Goal: Task Accomplishment & Management: Manage account settings

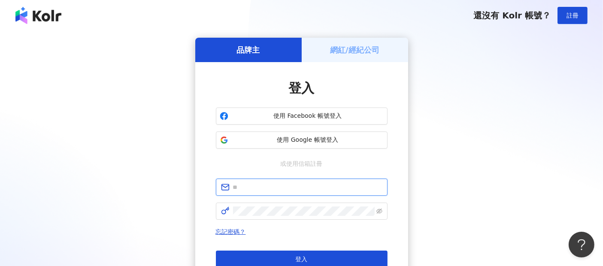
drag, startPoint x: 237, startPoint y: 186, endPoint x: 242, endPoint y: 191, distance: 6.4
click at [237, 186] on input "text" at bounding box center [307, 187] width 149 height 9
paste input "**********"
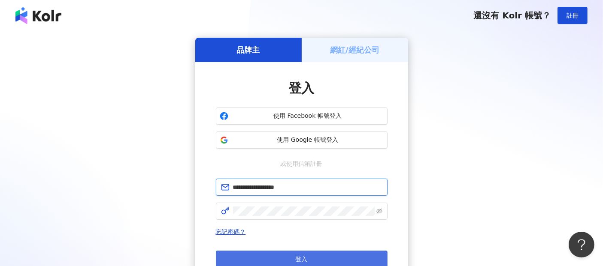
type input "**********"
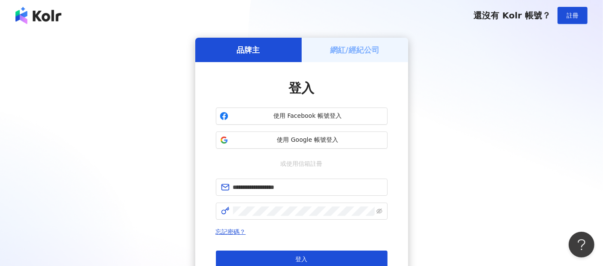
click at [300, 257] on span "登入" at bounding box center [302, 259] width 12 height 7
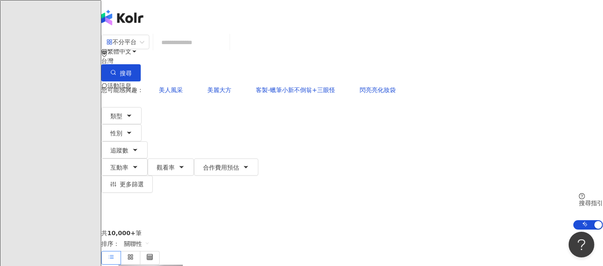
click at [226, 51] on input "search" at bounding box center [191, 42] width 69 height 16
paste input "**********"
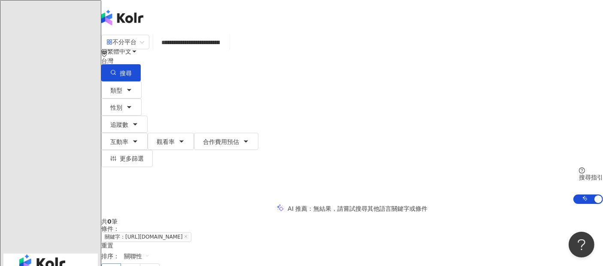
type input "**********"
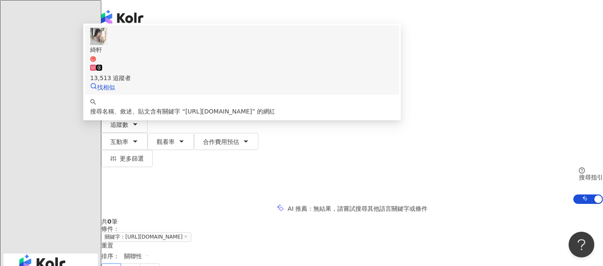
click at [220, 54] on div "綺軒" at bounding box center [242, 49] width 304 height 9
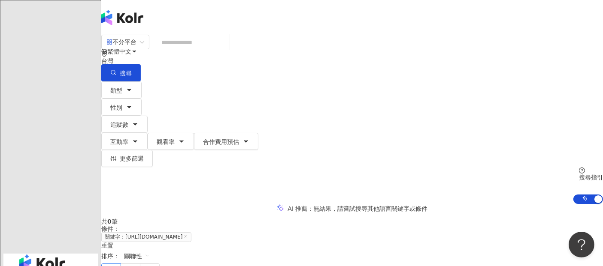
click at [199, 51] on input "search" at bounding box center [191, 42] width 69 height 16
paste input "**********"
type input "**********"
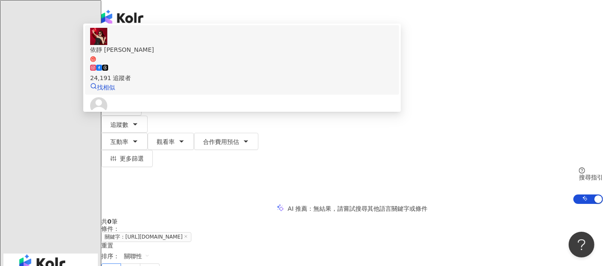
click at [230, 54] on div "依靜 Mikayla" at bounding box center [242, 49] width 304 height 9
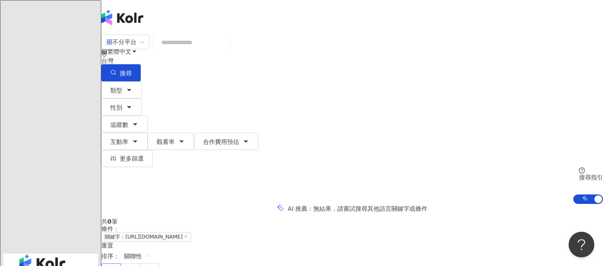
click at [226, 48] on input "search" at bounding box center [191, 42] width 69 height 16
paste input "**********"
type input "**********"
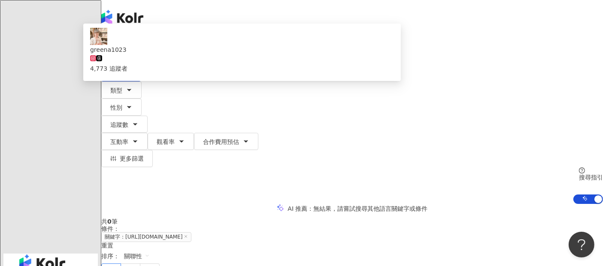
click at [221, 54] on div "greena1023" at bounding box center [242, 49] width 304 height 9
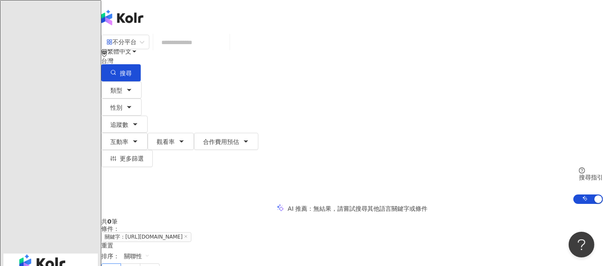
scroll to position [95, 0]
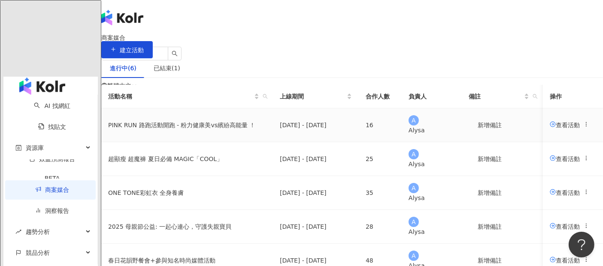
click at [549, 128] on span "查看活動" at bounding box center [564, 124] width 30 height 7
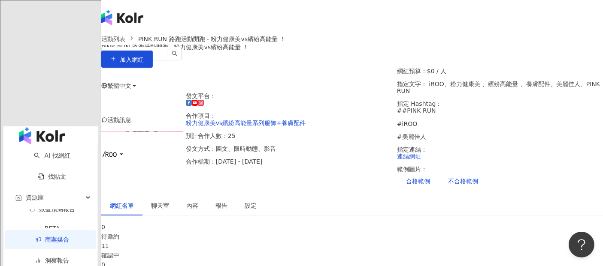
scroll to position [143, 0]
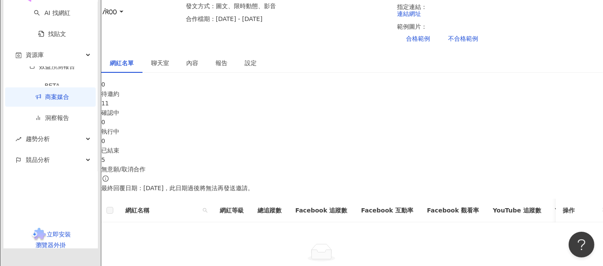
click at [220, 99] on div "11" at bounding box center [351, 103] width 501 height 9
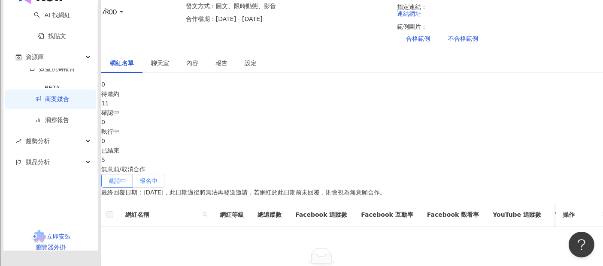
click at [157, 178] on span "報名中" at bounding box center [148, 181] width 18 height 7
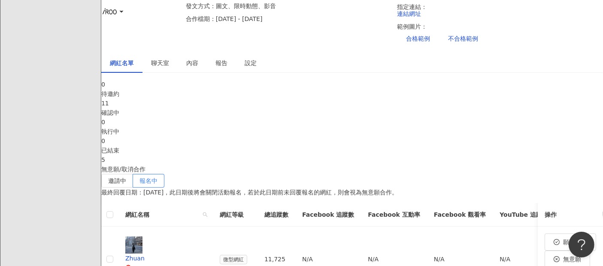
click at [118, 14] on img at bounding box center [110, 12] width 16 height 16
click at [164, 174] on div "邀請中 報名中" at bounding box center [132, 181] width 63 height 14
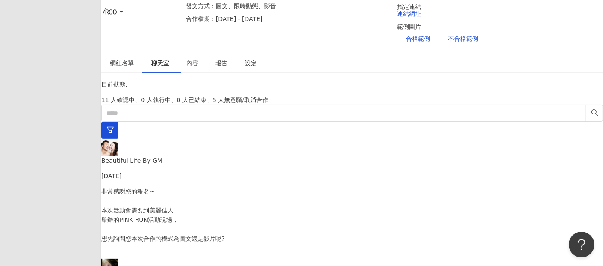
scroll to position [150, 0]
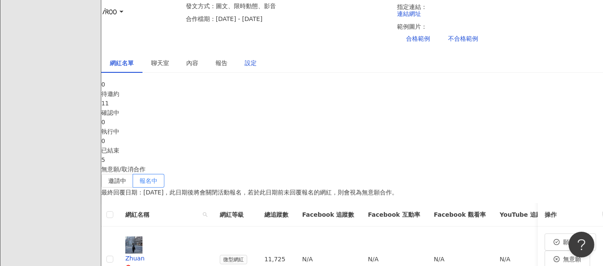
click at [257, 58] on div "設定" at bounding box center [251, 62] width 12 height 9
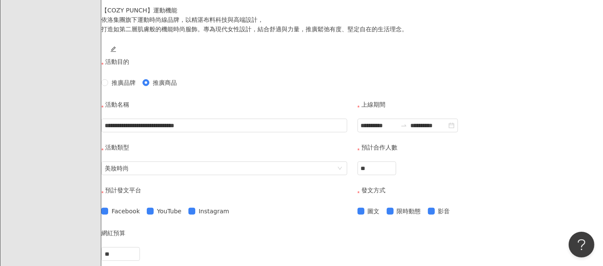
scroll to position [381, 0]
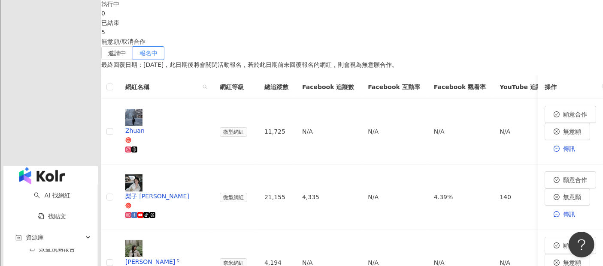
scroll to position [286, 0]
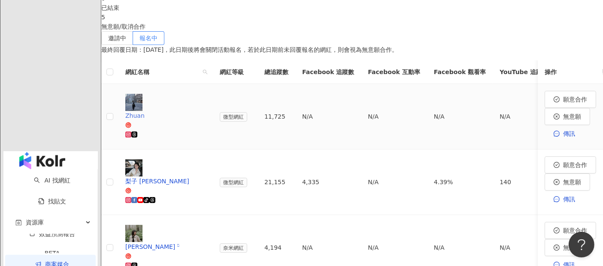
click at [181, 111] on div "Zhuan" at bounding box center [165, 115] width 81 height 9
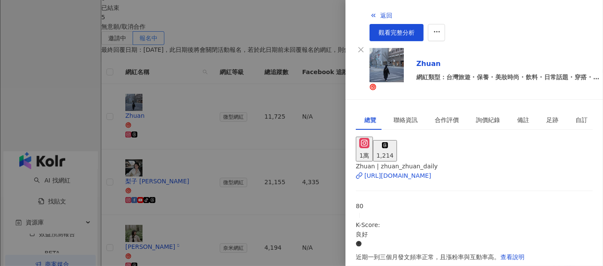
click at [269, 27] on div at bounding box center [301, 133] width 603 height 266
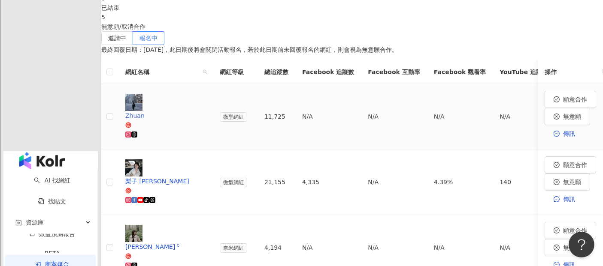
drag, startPoint x: 179, startPoint y: 86, endPoint x: 174, endPoint y: 90, distance: 6.2
click at [174, 111] on div "Zhuan" at bounding box center [165, 115] width 81 height 9
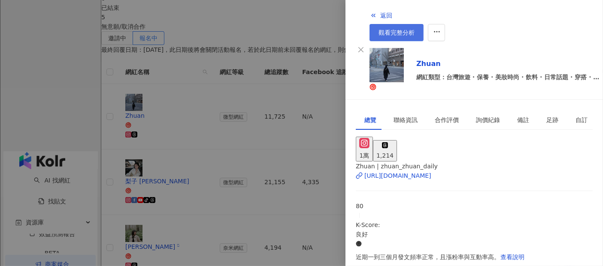
click at [414, 29] on span "觀看完整分析" at bounding box center [396, 32] width 36 height 7
click at [261, 16] on div at bounding box center [301, 133] width 603 height 266
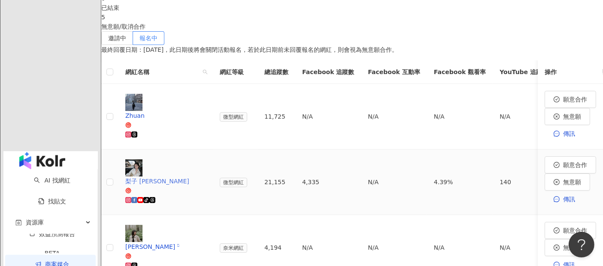
drag, startPoint x: 181, startPoint y: 121, endPoint x: 175, endPoint y: 119, distance: 6.6
click at [175, 177] on div "梨子 liz" at bounding box center [165, 181] width 81 height 9
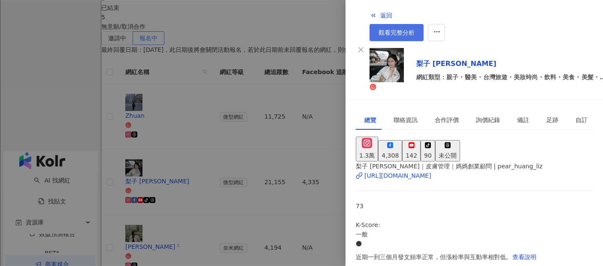
click at [414, 29] on span "觀看完整分析" at bounding box center [396, 32] width 36 height 7
click at [318, 25] on div at bounding box center [301, 133] width 603 height 266
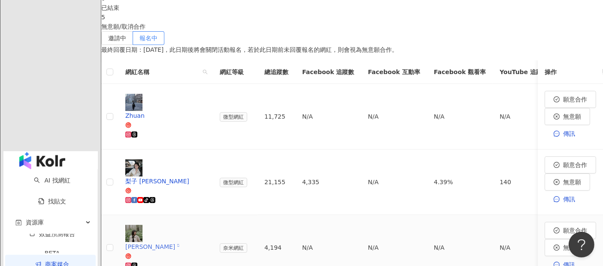
click at [179, 242] on div "Silvia ᵕ̈" at bounding box center [165, 246] width 81 height 9
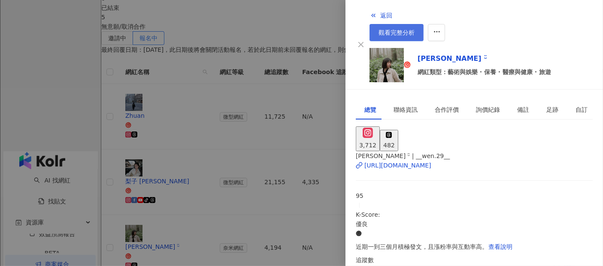
click at [414, 29] on span "觀看完整分析" at bounding box center [396, 32] width 36 height 7
click at [325, 21] on div at bounding box center [301, 133] width 603 height 266
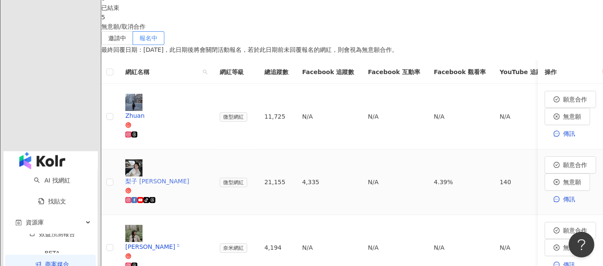
click at [184, 177] on div "梨子 liz" at bounding box center [165, 181] width 81 height 9
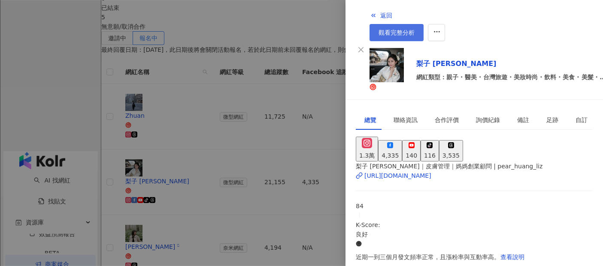
click at [414, 29] on span "觀看完整分析" at bounding box center [396, 32] width 36 height 7
click at [249, 39] on div at bounding box center [301, 133] width 603 height 266
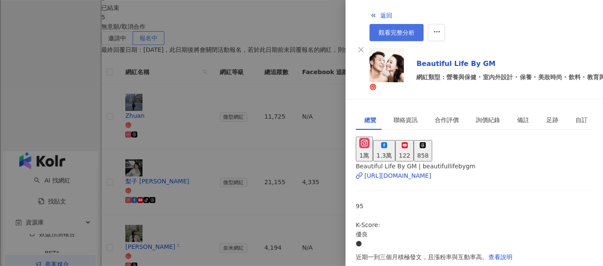
click at [414, 29] on span "觀看完整分析" at bounding box center [396, 32] width 36 height 7
click at [105, 45] on div at bounding box center [301, 133] width 603 height 266
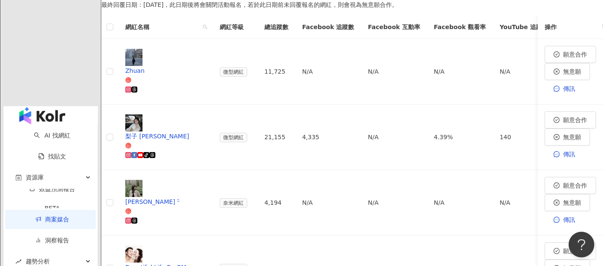
scroll to position [381, 0]
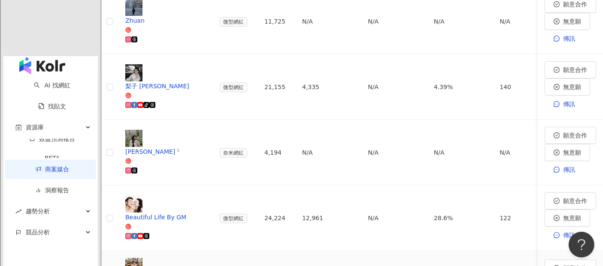
drag, startPoint x: 192, startPoint y: 122, endPoint x: 187, endPoint y: 121, distance: 5.6
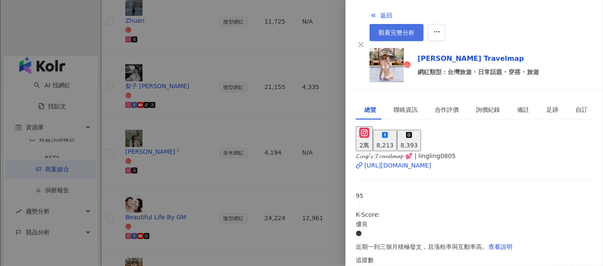
click at [414, 29] on span "觀看完整分析" at bounding box center [396, 32] width 36 height 7
click at [103, 168] on div at bounding box center [301, 133] width 603 height 266
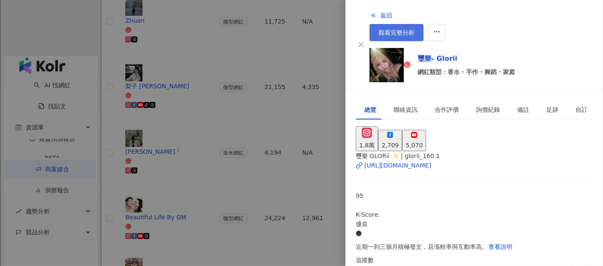
click at [414, 29] on span "觀看完整分析" at bounding box center [396, 32] width 36 height 7
click at [114, 168] on div at bounding box center [301, 133] width 603 height 266
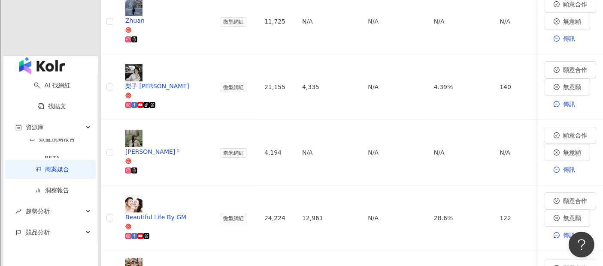
scroll to position [429, 0]
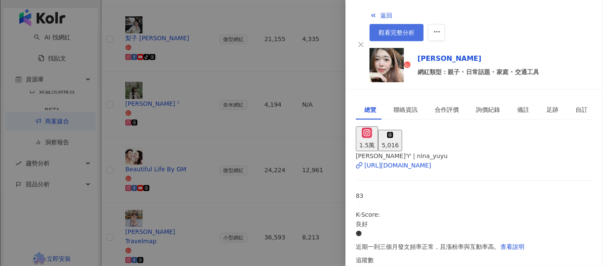
click at [414, 29] on span "觀看完整分析" at bounding box center [396, 32] width 36 height 7
click at [112, 171] on div at bounding box center [301, 133] width 603 height 266
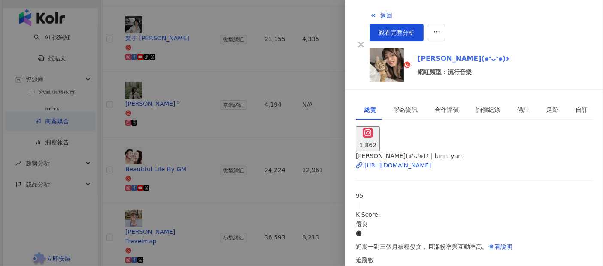
click at [427, 54] on link "Luna Yan ٩(๑❛ᴗ❛๑)۶" at bounding box center [463, 59] width 92 height 10
click at [104, 164] on div at bounding box center [301, 133] width 603 height 266
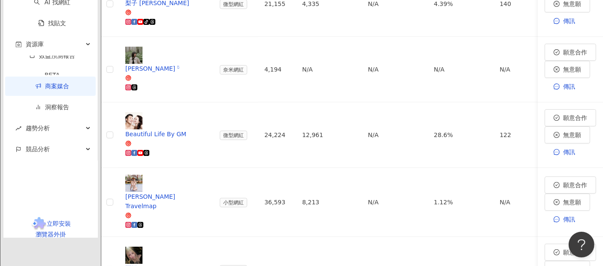
scroll to position [477, 0]
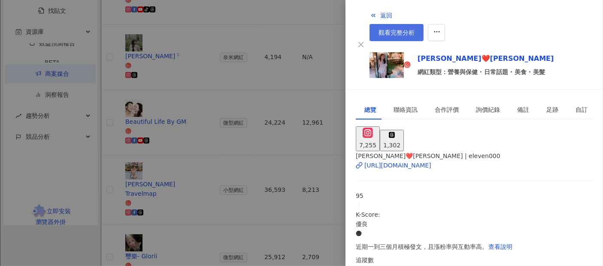
click at [423, 24] on link "觀看完整分析" at bounding box center [396, 32] width 54 height 17
click at [111, 160] on div at bounding box center [301, 133] width 603 height 266
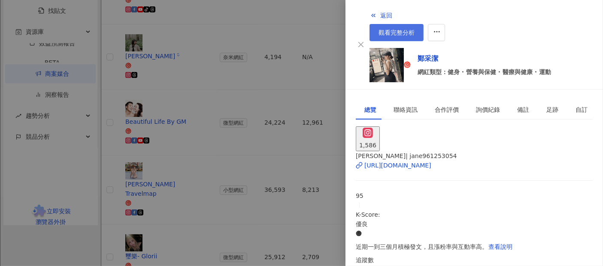
click at [414, 29] on span "觀看完整分析" at bounding box center [396, 32] width 36 height 7
click at [109, 147] on div at bounding box center [301, 133] width 603 height 266
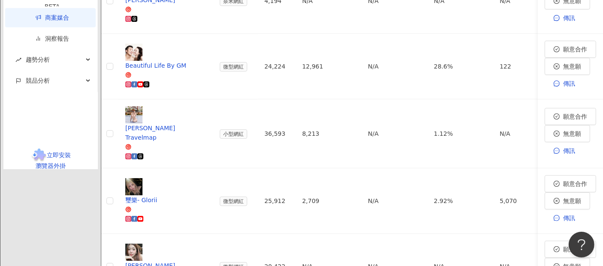
scroll to position [570, 0]
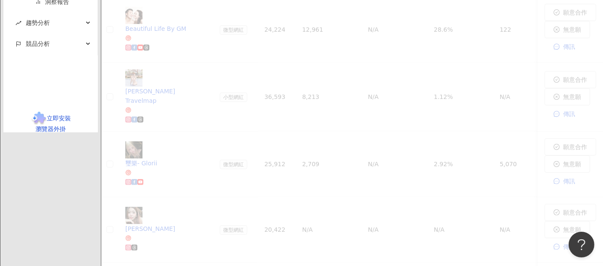
scroll to position [273, 0]
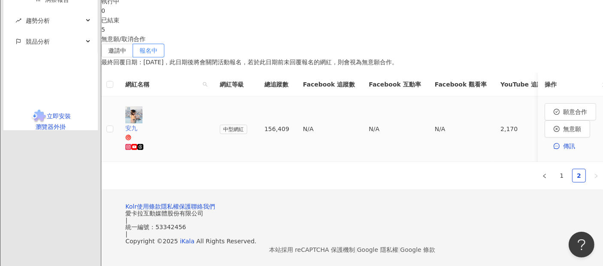
click at [177, 124] on div "安九" at bounding box center [165, 128] width 81 height 9
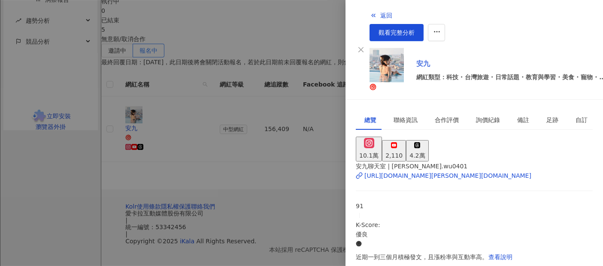
click at [416, 59] on link "安九" at bounding box center [510, 64] width 189 height 10
click at [231, 151] on div at bounding box center [301, 133] width 603 height 266
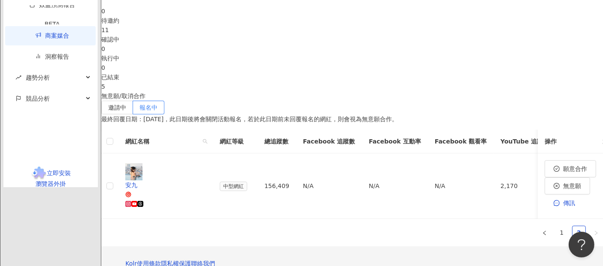
scroll to position [250, 0]
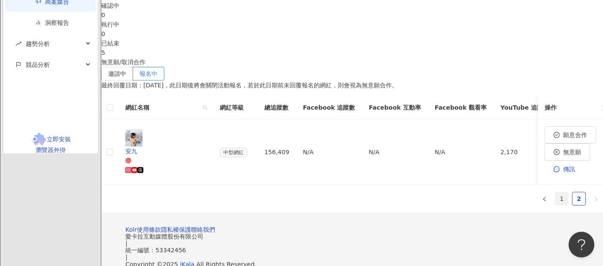
click at [555, 193] on link "1" at bounding box center [561, 199] width 13 height 13
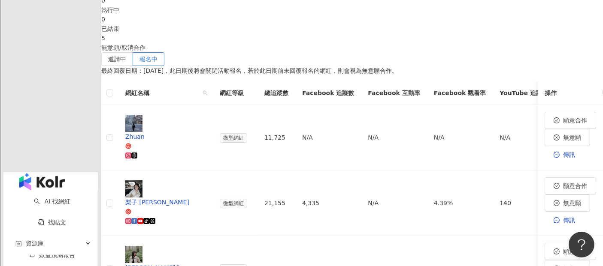
scroll to position [202, 0]
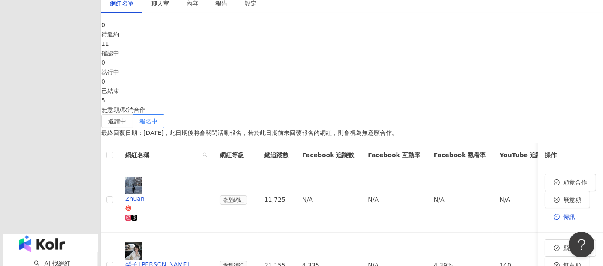
drag, startPoint x: 576, startPoint y: 92, endPoint x: 568, endPoint y: 94, distance: 8.0
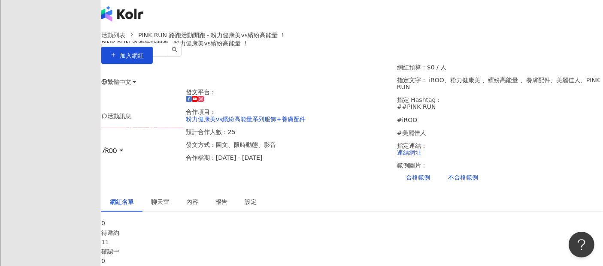
scroll to position [0, 0]
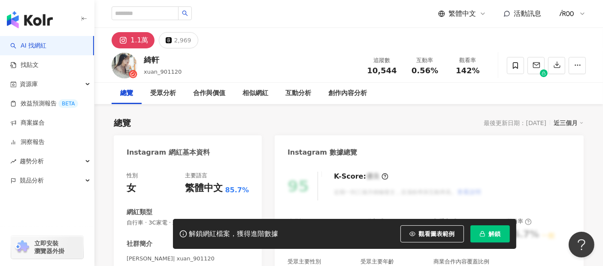
click at [486, 235] on button "解鎖" at bounding box center [489, 234] width 39 height 17
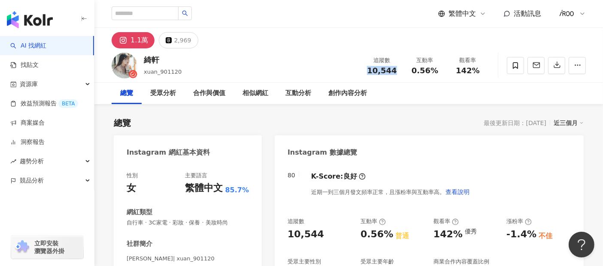
drag, startPoint x: 380, startPoint y: 72, endPoint x: 396, endPoint y: 73, distance: 16.4
click at [396, 73] on div "10,544" at bounding box center [381, 70] width 33 height 9
copy span "10,544"
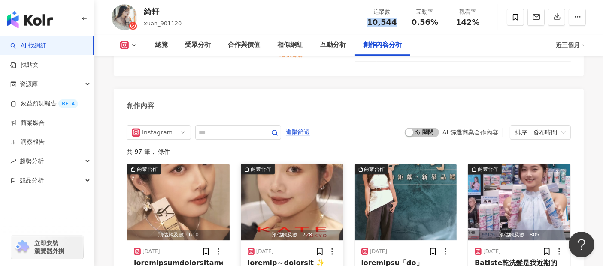
scroll to position [2600, 0]
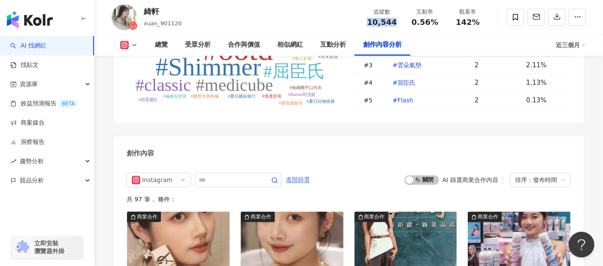
click at [310, 173] on span "進階篩選" at bounding box center [298, 180] width 24 height 14
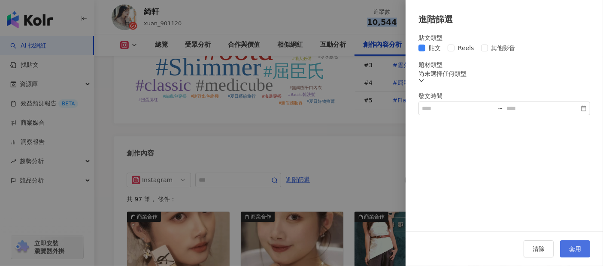
click at [571, 248] on span "套用" at bounding box center [575, 249] width 12 height 7
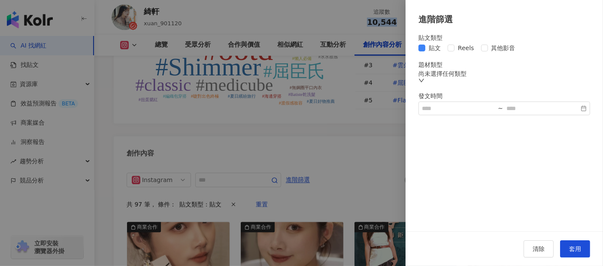
scroll to position [2646, 0]
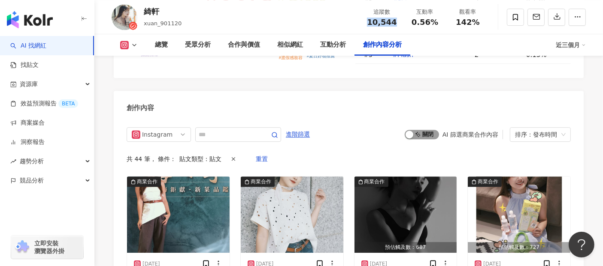
click at [435, 130] on span "啟動 關閉" at bounding box center [422, 134] width 34 height 9
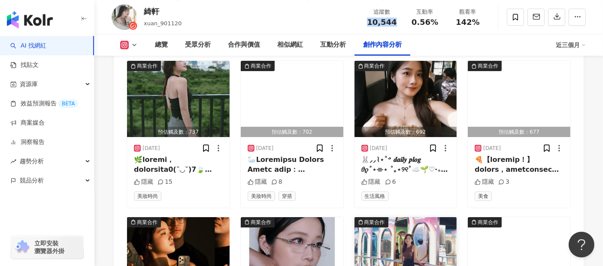
scroll to position [2980, 0]
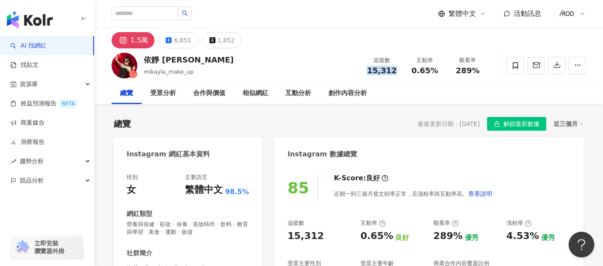
drag, startPoint x: 369, startPoint y: 70, endPoint x: 396, endPoint y: 72, distance: 27.1
click at [396, 72] on div "15,312" at bounding box center [381, 70] width 33 height 9
copy span "15,312"
click at [408, 101] on div "總覽 受眾分析 合作與價值 相似網紅 互動分析 創作內容分析" at bounding box center [349, 93] width 474 height 21
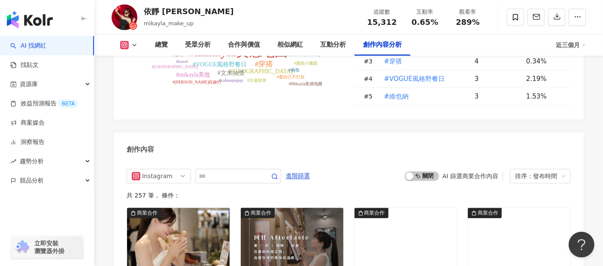
scroll to position [2666, 0]
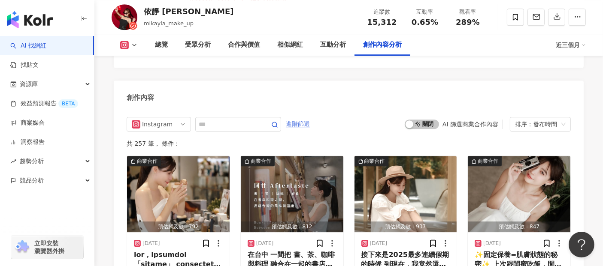
click at [310, 118] on span "進階篩選" at bounding box center [298, 125] width 24 height 14
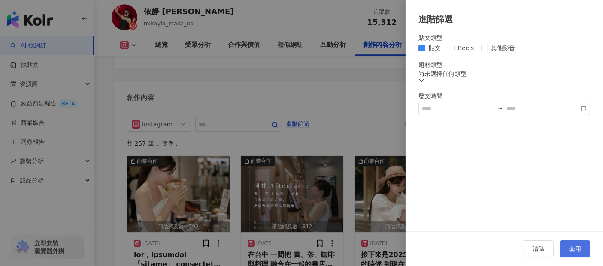
click at [575, 251] on span "套用" at bounding box center [575, 249] width 12 height 7
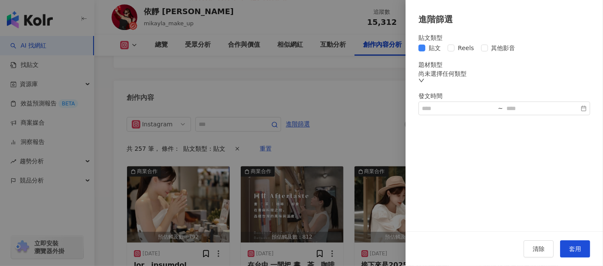
scroll to position [2657, 0]
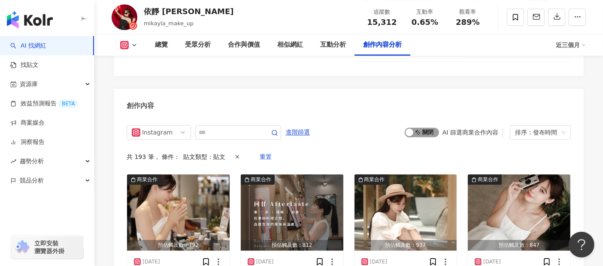
click at [432, 128] on span "啟動 關閉" at bounding box center [422, 132] width 34 height 9
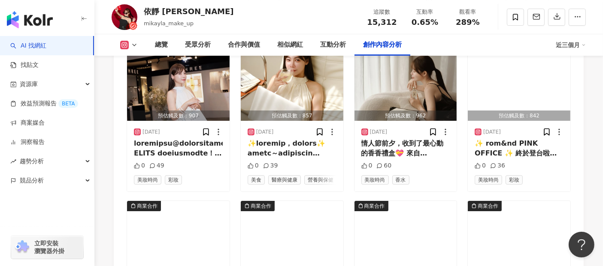
scroll to position [3039, 0]
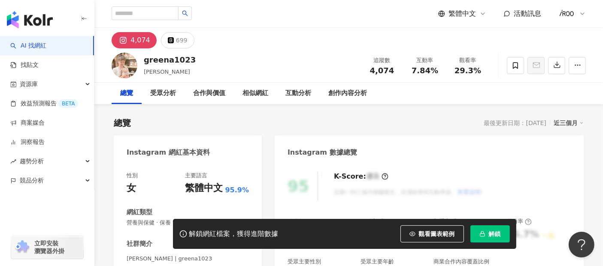
click at [491, 237] on span "解鎖" at bounding box center [495, 234] width 12 height 7
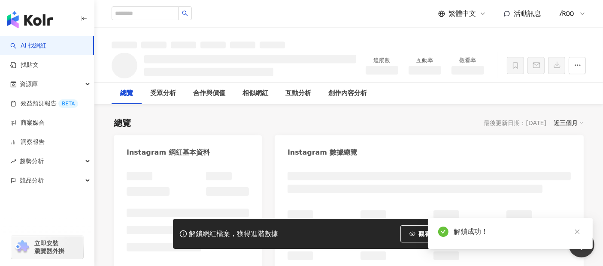
click at [334, 54] on div "追蹤數 互動率 觀看率" at bounding box center [348, 65] width 508 height 34
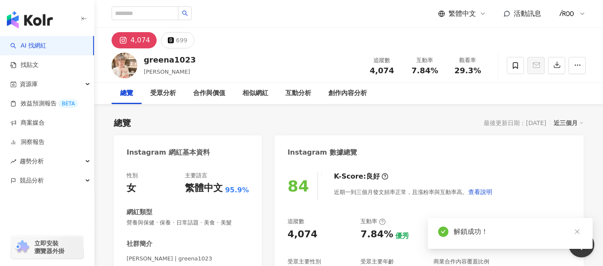
click at [392, 73] on span "4,074" at bounding box center [382, 70] width 24 height 9
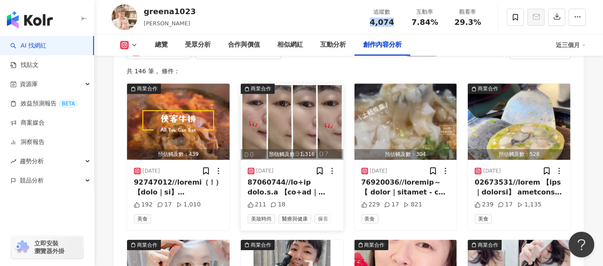
scroll to position [2653, 0]
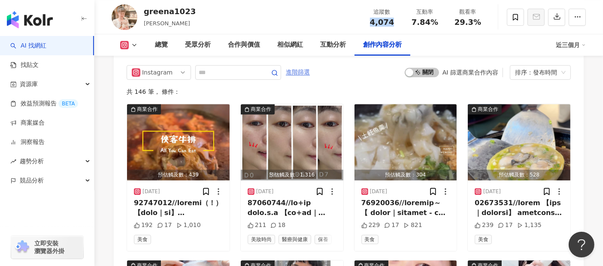
click at [310, 79] on span "進階篩選" at bounding box center [298, 73] width 24 height 14
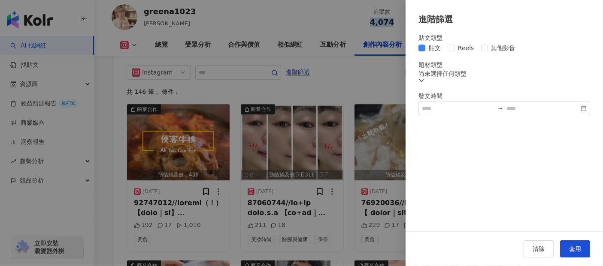
drag, startPoint x: 578, startPoint y: 242, endPoint x: 497, endPoint y: 205, distance: 89.1
click at [578, 243] on button "套用" at bounding box center [575, 249] width 30 height 17
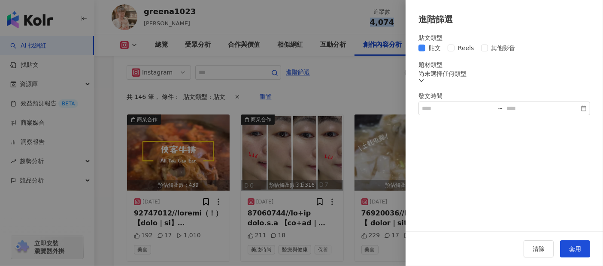
scroll to position [2632, 0]
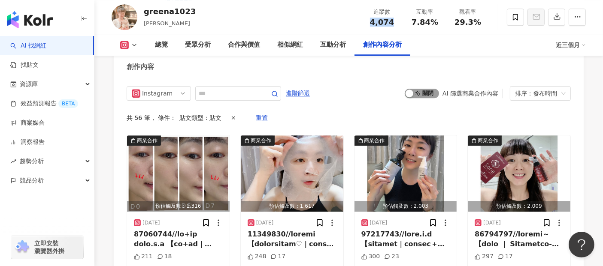
click at [421, 98] on span "啟動 關閉" at bounding box center [422, 93] width 34 height 9
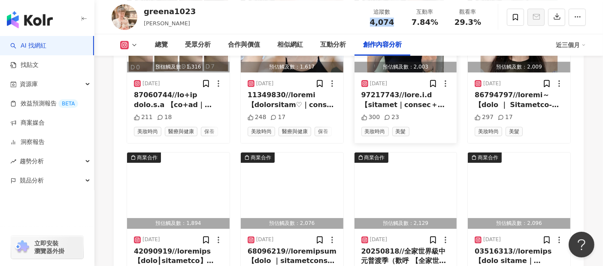
scroll to position [2823, 0]
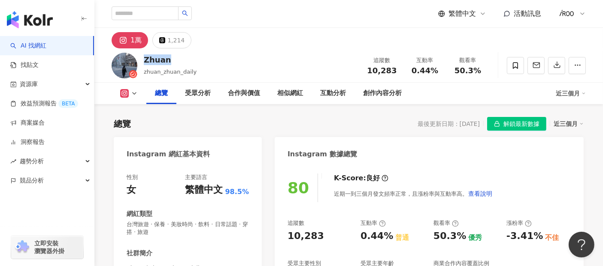
drag, startPoint x: 169, startPoint y: 58, endPoint x: 145, endPoint y: 59, distance: 24.5
click at [145, 59] on div "Zhuan" at bounding box center [170, 59] width 53 height 11
copy div "Zhuan"
click at [160, 123] on div "總覽 最後更新日期：2025/9/24 解鎖最新數據 近三個月" at bounding box center [349, 124] width 470 height 14
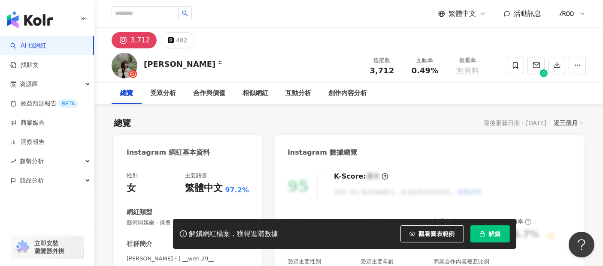
drag, startPoint x: 203, startPoint y: 60, endPoint x: 216, endPoint y: 65, distance: 14.0
click at [203, 60] on div "Silvia ᵕ̈ 追蹤數 3,712 互動率 0.49% 觀看率 無資料" at bounding box center [348, 65] width 508 height 34
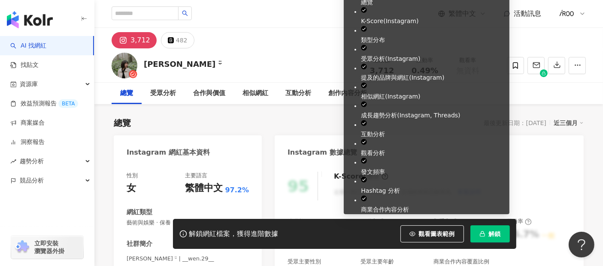
click at [494, 238] on span "解鎖" at bounding box center [495, 234] width 12 height 7
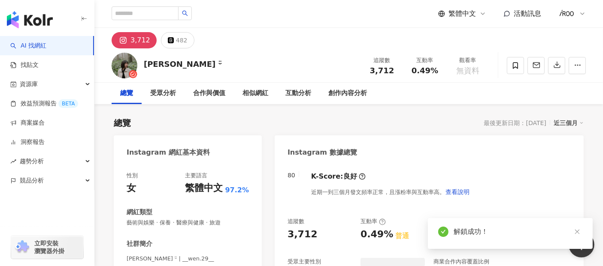
click at [251, 61] on div "Silvia ᵕ̈ 追蹤數 3,712 互動率 0.49% 觀看率 無資料" at bounding box center [348, 65] width 508 height 34
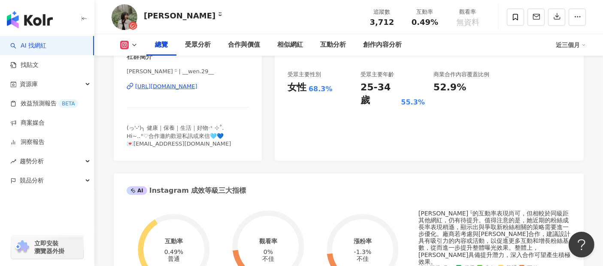
scroll to position [48, 0]
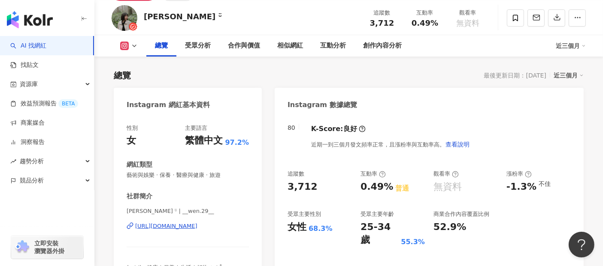
click at [185, 226] on div "https://www.instagram.com/__wen.29__/" at bounding box center [166, 227] width 62 height 8
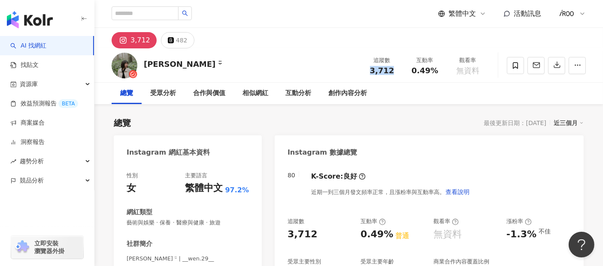
drag, startPoint x: 370, startPoint y: 72, endPoint x: 401, endPoint y: 71, distance: 30.5
click at [401, 71] on div "追蹤數 3,712" at bounding box center [381, 65] width 43 height 18
copy span "3,712"
click at [420, 91] on div "總覽 受眾分析 合作與價值 相似網紅 互動分析 創作內容分析" at bounding box center [349, 93] width 474 height 21
drag, startPoint x: 413, startPoint y: 71, endPoint x: 438, endPoint y: 72, distance: 25.3
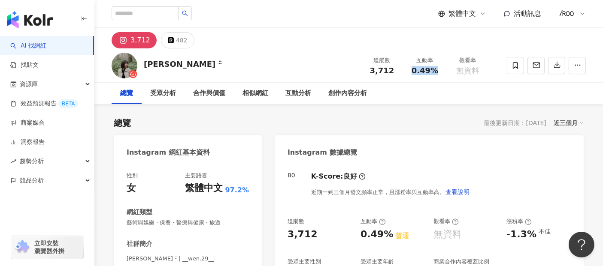
click at [438, 72] on div "0.49%" at bounding box center [424, 70] width 33 height 9
copy span "0.49%"
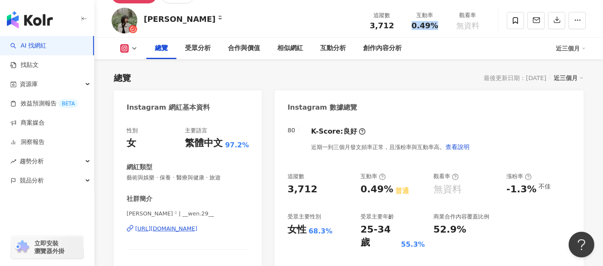
scroll to position [95, 0]
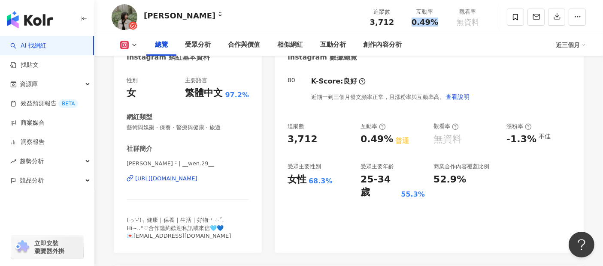
click at [186, 180] on div "https://www.instagram.com/__wen.29__/" at bounding box center [166, 179] width 62 height 8
drag, startPoint x: 142, startPoint y: 15, endPoint x: 141, endPoint y: 128, distance: 112.8
click at [165, 18] on div "Silvia ᵕ̈ 追蹤數 3,712 互動率 0.49% 觀看率 無資料" at bounding box center [348, 17] width 508 height 34
copy div "Silvia"
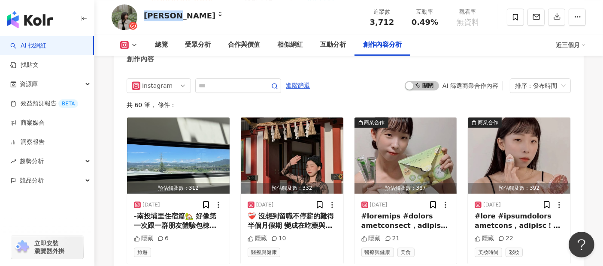
scroll to position [2526, 0]
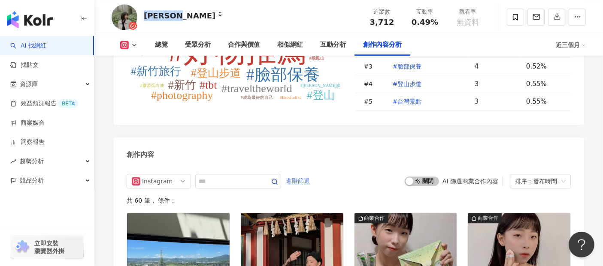
click at [310, 175] on span "進階篩選" at bounding box center [298, 182] width 24 height 14
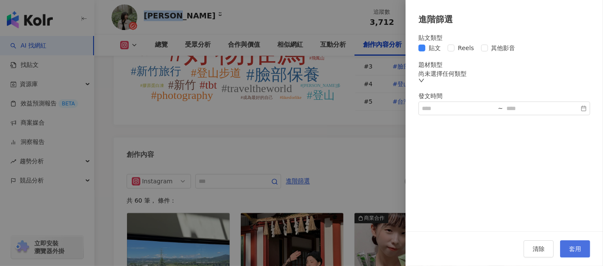
click at [562, 245] on button "套用" at bounding box center [575, 249] width 30 height 17
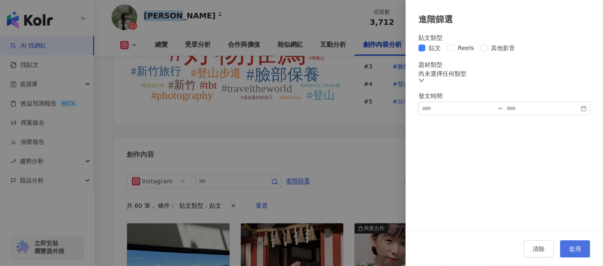
scroll to position [2544, 0]
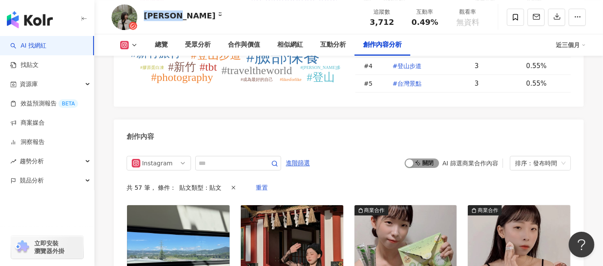
click at [428, 159] on span "啟動 關閉" at bounding box center [422, 163] width 34 height 9
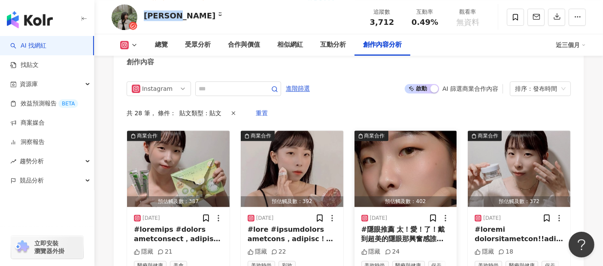
scroll to position [2639, 0]
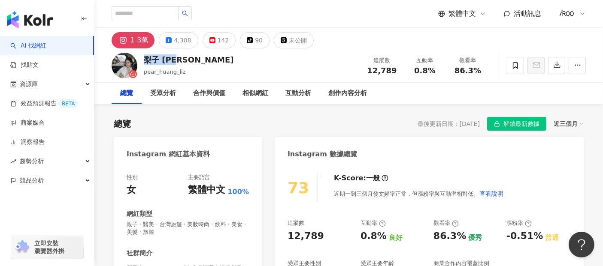
drag, startPoint x: 171, startPoint y: 59, endPoint x: 145, endPoint y: 59, distance: 26.2
click at [145, 59] on div "梨子 [PERSON_NAME]" at bounding box center [189, 59] width 90 height 11
drag, startPoint x: 368, startPoint y: 69, endPoint x: 399, endPoint y: 71, distance: 31.4
click at [399, 71] on div "追蹤數 12,789" at bounding box center [381, 65] width 43 height 18
copy span "12,789"
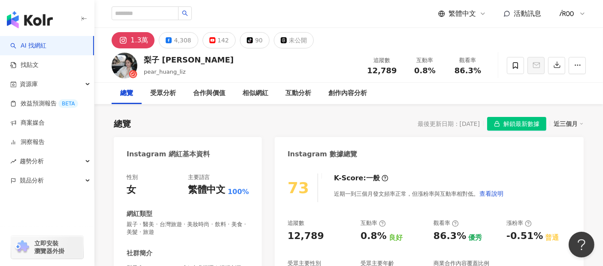
click at [427, 89] on div "總覽 受眾分析 合作與價值 相似網紅 互動分析 創作內容分析" at bounding box center [349, 93] width 474 height 21
drag, startPoint x: 416, startPoint y: 72, endPoint x: 438, endPoint y: 72, distance: 22.8
click at [438, 72] on div "0.8%" at bounding box center [424, 70] width 33 height 9
copy span "0.8%"
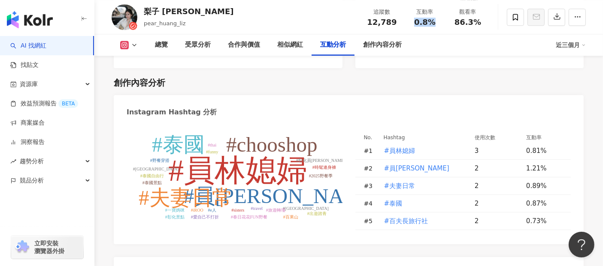
scroll to position [2145, 0]
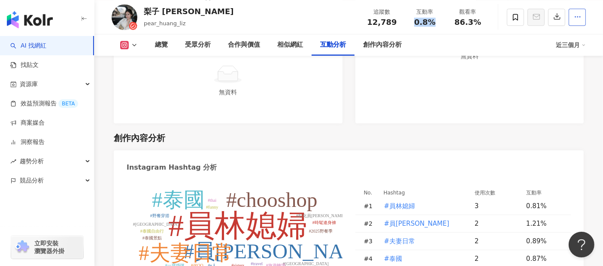
click at [570, 13] on button "button" at bounding box center [576, 17] width 17 height 17
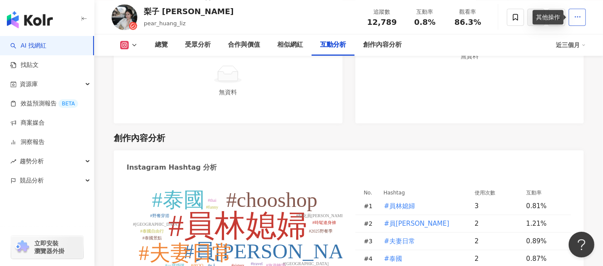
click at [576, 21] on icon "button" at bounding box center [578, 17] width 8 height 8
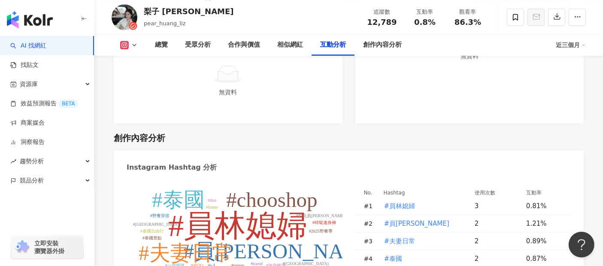
drag, startPoint x: 424, startPoint y: 112, endPoint x: 329, endPoint y: 101, distance: 96.3
click at [424, 132] on div "創作內容分析" at bounding box center [349, 138] width 470 height 12
click at [149, 14] on div "梨子 [PERSON_NAME]" at bounding box center [189, 11] width 90 height 11
click at [124, 22] on img at bounding box center [125, 17] width 26 height 26
click at [135, 45] on polyline at bounding box center [134, 45] width 3 height 2
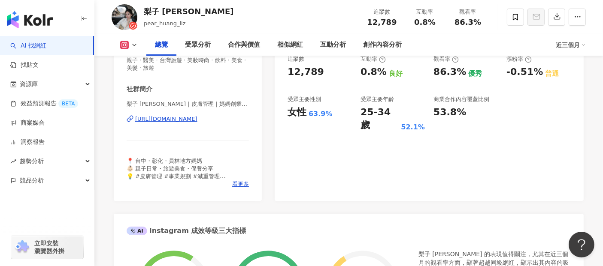
scroll to position [0, 0]
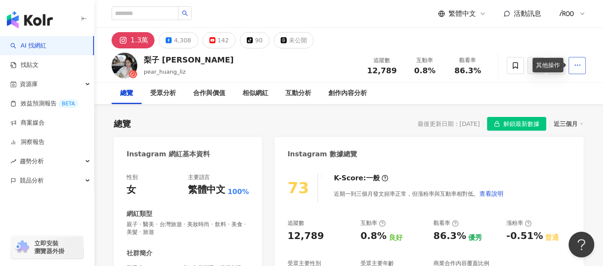
click at [572, 71] on button "button" at bounding box center [576, 65] width 17 height 17
click at [578, 9] on div at bounding box center [571, 13] width 27 height 17
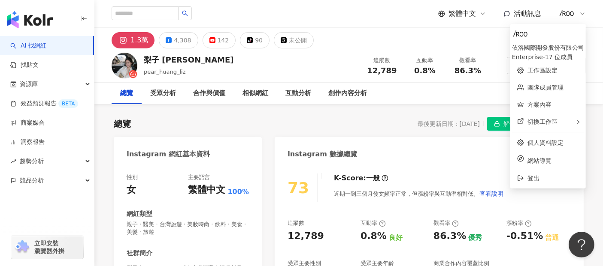
click at [598, 46] on div "1.3萬 4,308 142 tiktok-icon 90 未公開" at bounding box center [348, 38] width 508 height 21
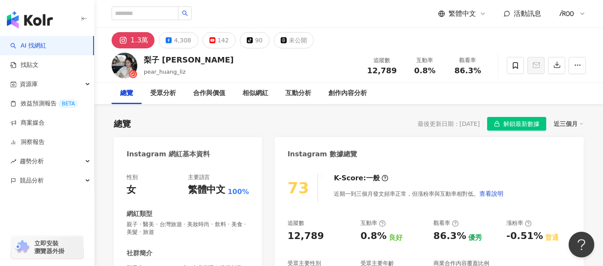
click at [135, 41] on div "1.3萬" at bounding box center [139, 40] width 18 height 12
click at [577, 69] on icon "button" at bounding box center [578, 65] width 8 height 8
click at [136, 42] on div "1.3萬" at bounding box center [139, 40] width 18 height 12
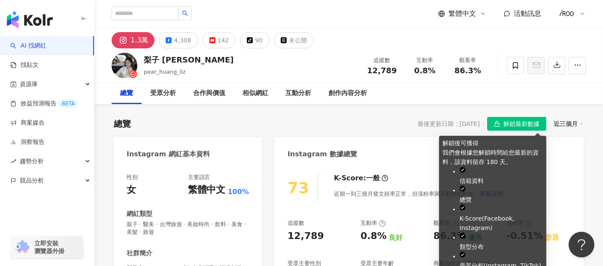
click at [522, 128] on span "解鎖最新數據" at bounding box center [521, 125] width 36 height 14
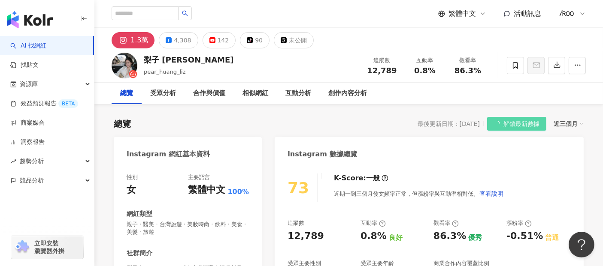
click at [139, 73] on div "梨子 [PERSON_NAME] 追蹤數 12,789 互動率 0.8% 觀看率 86.3%" at bounding box center [348, 65] width 508 height 34
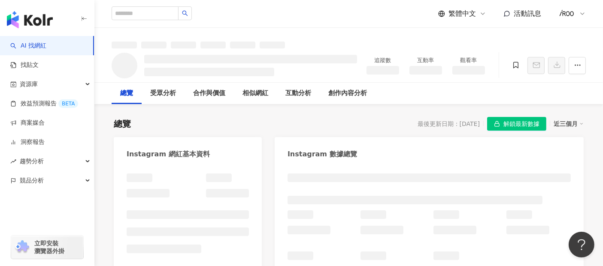
drag, startPoint x: 140, startPoint y: 73, endPoint x: 316, endPoint y: 63, distance: 176.2
click at [316, 63] on h3 at bounding box center [250, 59] width 213 height 9
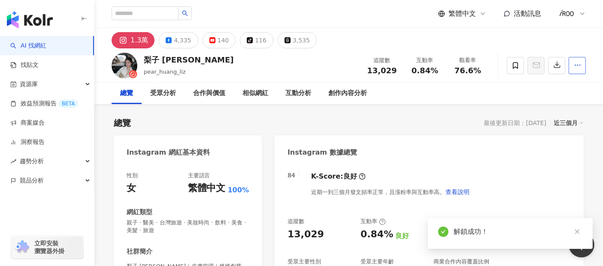
click at [575, 68] on icon "button" at bounding box center [578, 65] width 8 height 8
click at [578, 63] on icon "button" at bounding box center [578, 65] width 8 height 8
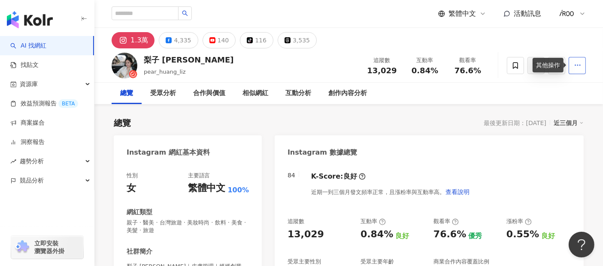
click at [575, 65] on circle "button" at bounding box center [575, 65] width 1 height 1
click at [475, 95] on div "總覽 受眾分析 合作與價值 相似網紅 互動分析 創作內容分析" at bounding box center [349, 93] width 474 height 21
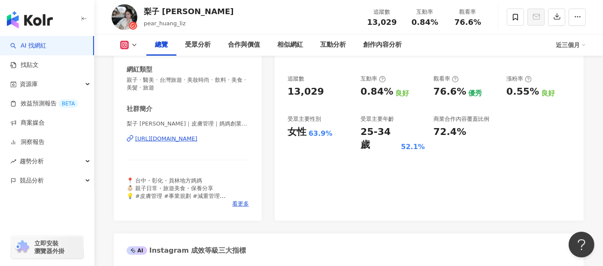
scroll to position [95, 0]
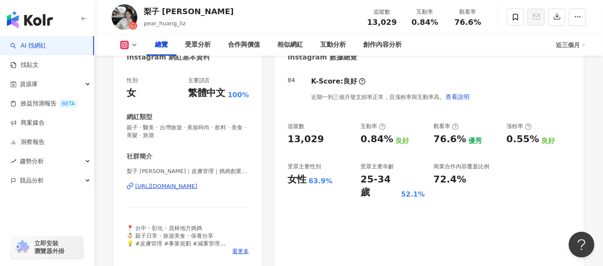
click at [197, 188] on div "[URL][DOMAIN_NAME]" at bounding box center [166, 187] width 62 height 8
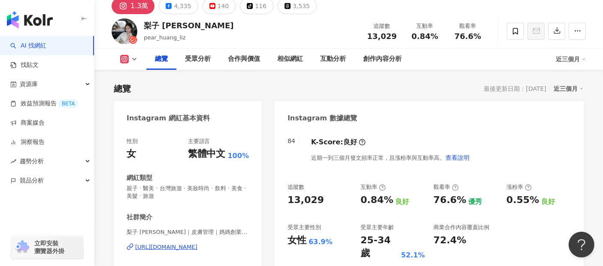
scroll to position [0, 0]
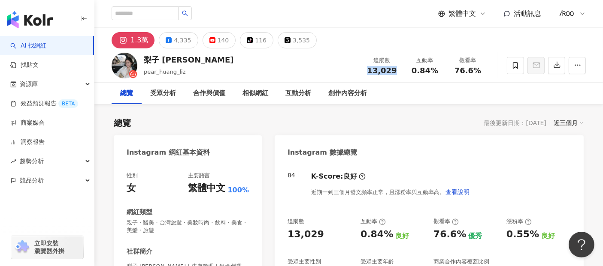
drag, startPoint x: 384, startPoint y: 71, endPoint x: 400, endPoint y: 71, distance: 15.9
click at [400, 71] on div "追蹤數 13,029" at bounding box center [381, 65] width 43 height 18
copy span "13,029"
click at [416, 125] on div "總覽 最後更新日期：2025/9/24 近三個月" at bounding box center [349, 123] width 470 height 12
drag, startPoint x: 413, startPoint y: 69, endPoint x: 436, endPoint y: 69, distance: 23.6
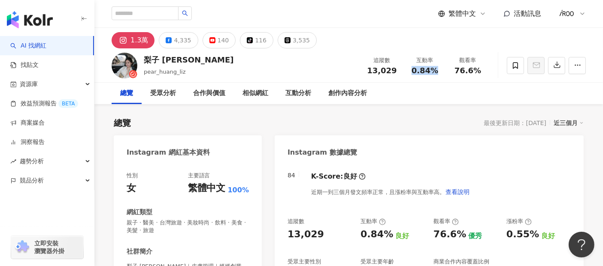
click at [436, 69] on span "0.84%" at bounding box center [424, 70] width 27 height 9
copy span "0.84%"
drag, startPoint x: 455, startPoint y: 70, endPoint x: 486, endPoint y: 72, distance: 30.9
click at [486, 72] on div "觀看率 76.6%" at bounding box center [467, 65] width 43 height 18
copy span "76.6%"
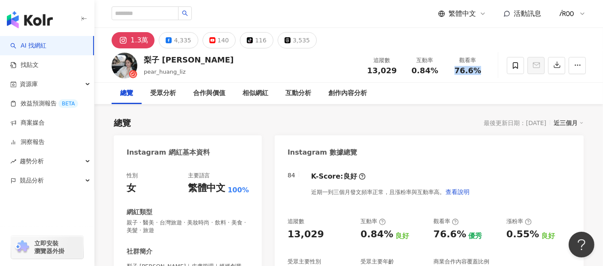
copy span "76.6%"
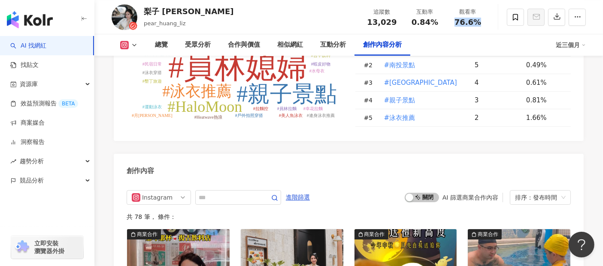
scroll to position [2603, 0]
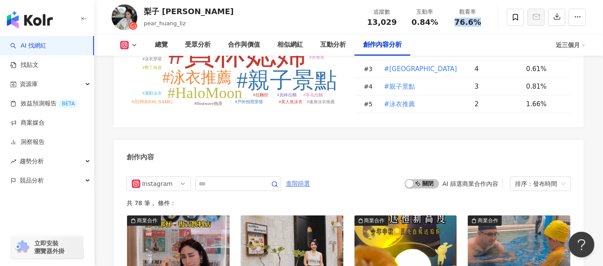
click at [310, 177] on span "進階篩選" at bounding box center [298, 184] width 24 height 14
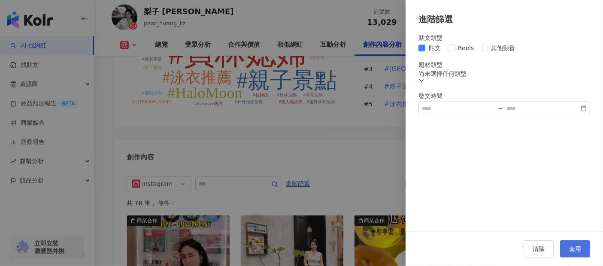
click at [577, 251] on span "套用" at bounding box center [575, 249] width 12 height 7
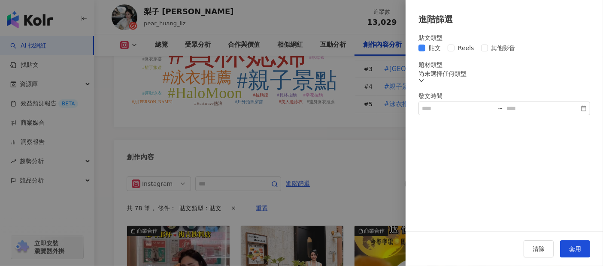
scroll to position [2621, 0]
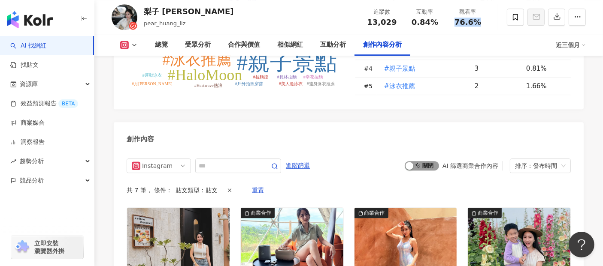
click at [430, 161] on span "啟動 關閉" at bounding box center [422, 165] width 34 height 9
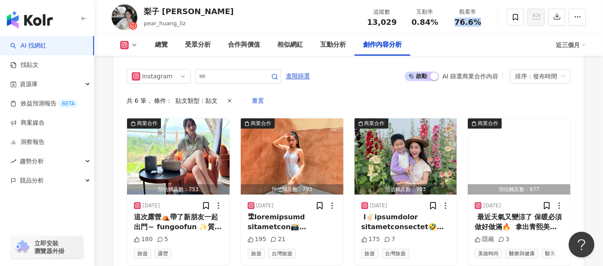
scroll to position [2669, 0]
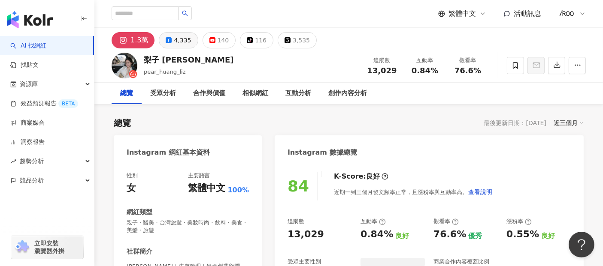
click at [171, 39] on button "4,335" at bounding box center [178, 40] width 39 height 16
click at [177, 40] on div "4,335" at bounding box center [182, 40] width 17 height 12
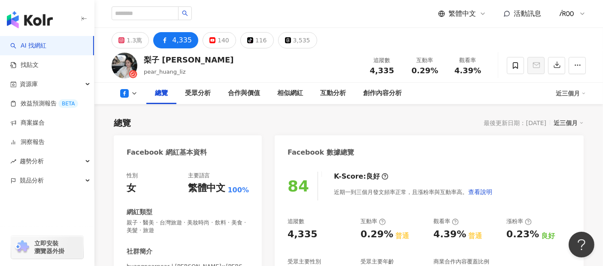
scroll to position [143, 0]
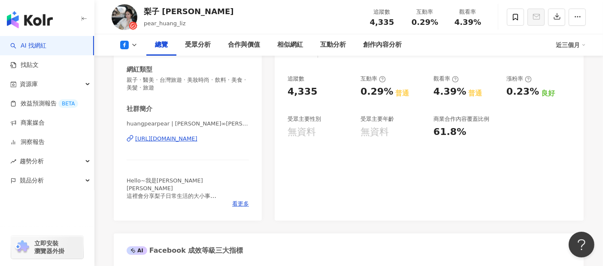
click at [145, 140] on div "[URL][DOMAIN_NAME]" at bounding box center [166, 139] width 62 height 8
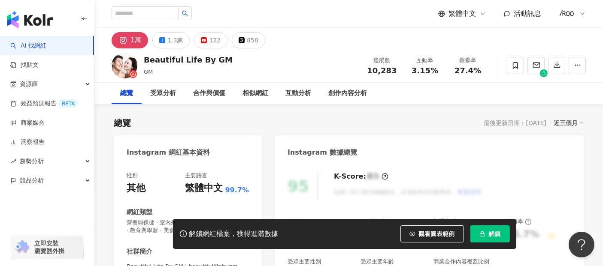
click at [484, 233] on icon "button" at bounding box center [482, 234] width 6 height 6
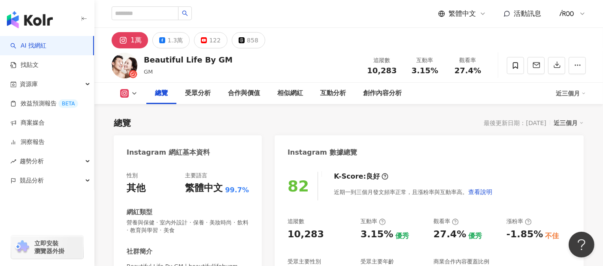
scroll to position [95, 0]
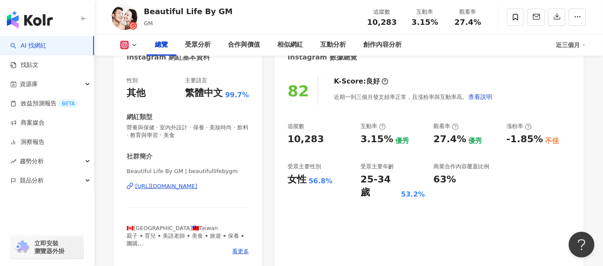
click at [189, 187] on div "https://www.instagram.com/beautifullifebygm/" at bounding box center [166, 187] width 62 height 8
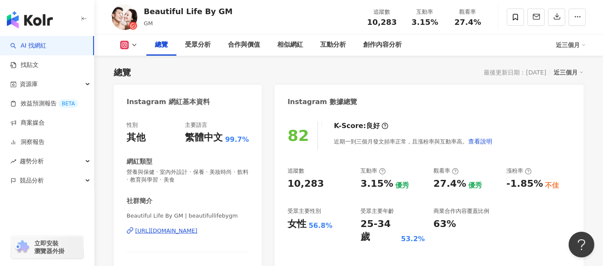
scroll to position [0, 0]
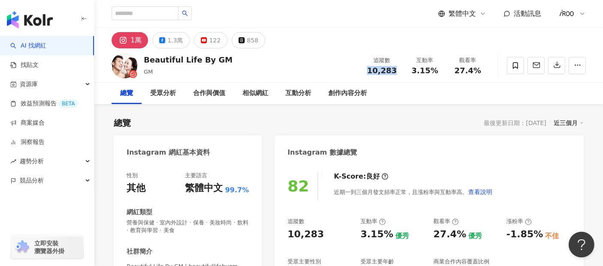
drag, startPoint x: 370, startPoint y: 72, endPoint x: 402, endPoint y: 72, distance: 32.6
click at [402, 72] on div "追蹤數 10,283" at bounding box center [381, 65] width 43 height 18
copy span "10,283"
click at [428, 79] on div "Beautiful Life By GM GM 追蹤數 10,283 互動率 3.15% 觀看率 27.4%" at bounding box center [348, 65] width 508 height 34
drag, startPoint x: 413, startPoint y: 72, endPoint x: 439, endPoint y: 70, distance: 26.6
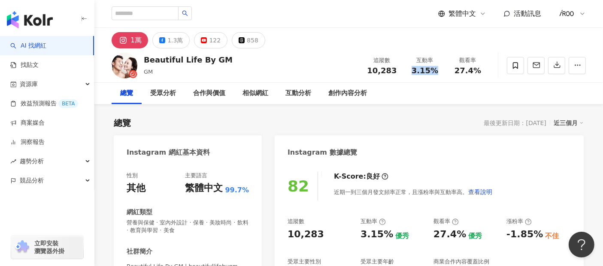
click at [439, 70] on div "3.15%" at bounding box center [424, 70] width 33 height 9
copy span "3.15%"
drag, startPoint x: 456, startPoint y: 66, endPoint x: 483, endPoint y: 72, distance: 28.4
click at [483, 72] on div "27.4%" at bounding box center [467, 70] width 33 height 9
copy span "27.4%"
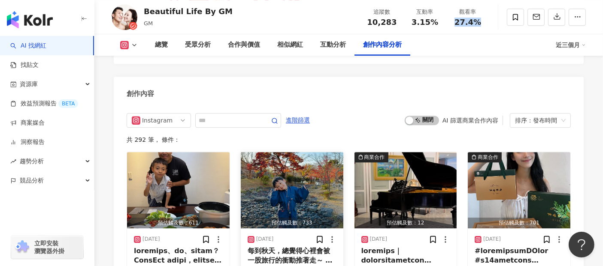
scroll to position [2637, 0]
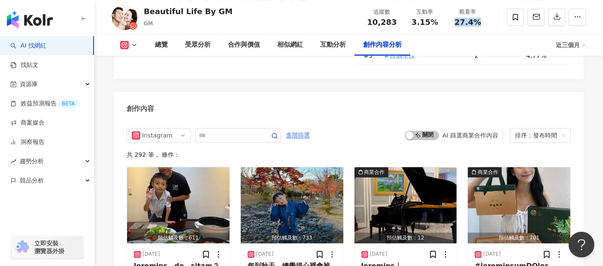
click at [310, 129] on span "進階篩選" at bounding box center [298, 136] width 24 height 14
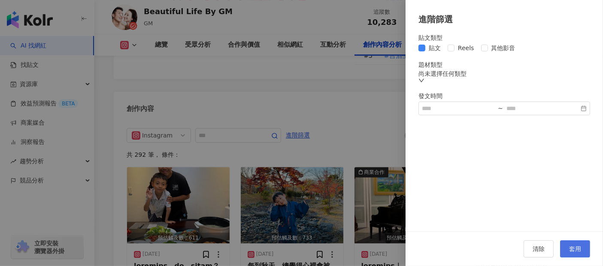
drag, startPoint x: 569, startPoint y: 248, endPoint x: 445, endPoint y: 186, distance: 139.1
click at [570, 248] on span "套用" at bounding box center [575, 249] width 12 height 7
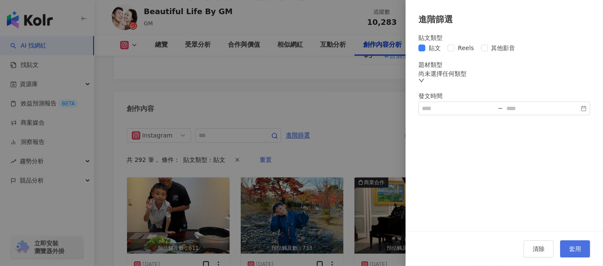
click at [579, 247] on span "套用" at bounding box center [575, 249] width 12 height 7
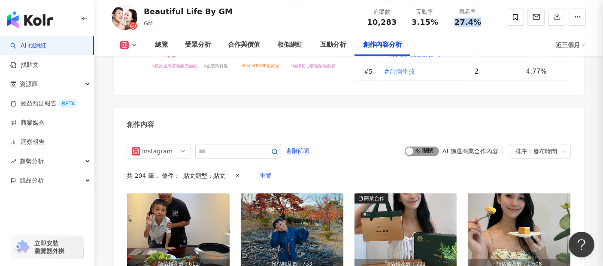
click at [421, 147] on span "啟動 關閉" at bounding box center [422, 151] width 34 height 9
click at [424, 147] on span "啟動 關閉" at bounding box center [422, 151] width 34 height 9
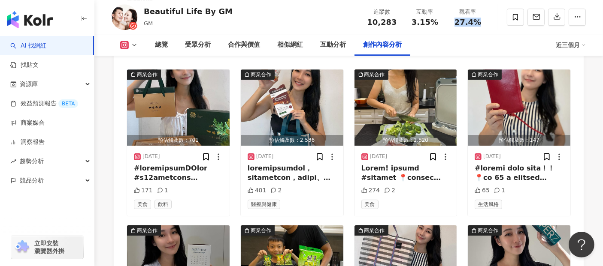
scroll to position [2717, 0]
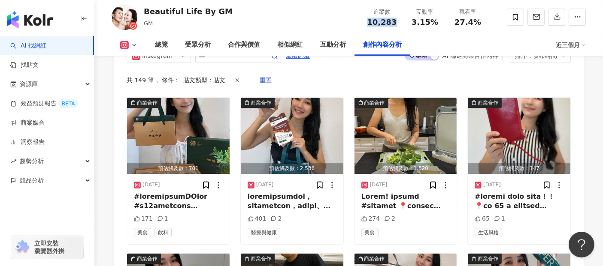
drag, startPoint x: 367, startPoint y: 23, endPoint x: 396, endPoint y: 21, distance: 28.4
click div "10,283"
copy span "10,283"
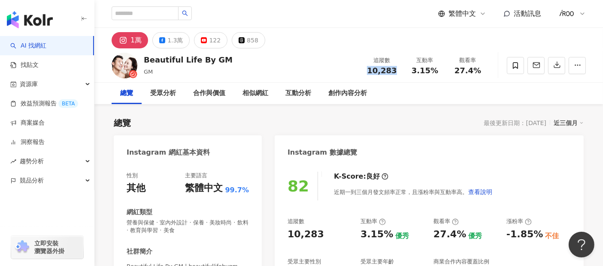
scroll to position [143, 0]
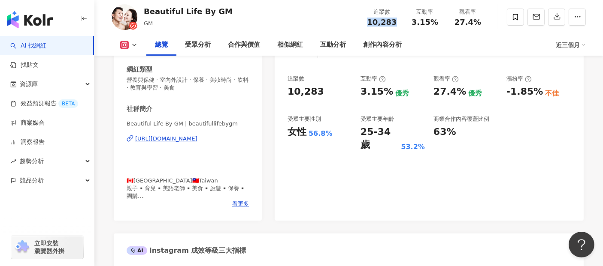
click div "https://www.instagram.com/beautifullifebygm/"
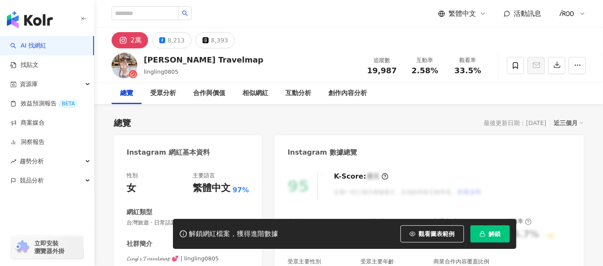
click at [481, 236] on icon "button" at bounding box center [482, 234] width 6 height 6
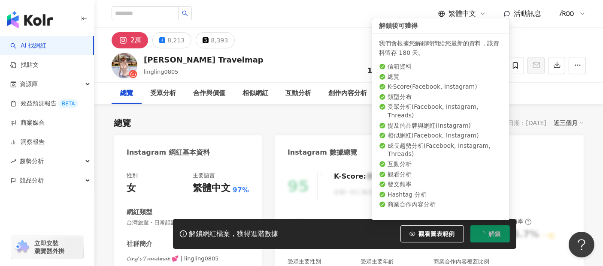
click at [293, 46] on div "2萬 8,213 8,393" at bounding box center [348, 38] width 508 height 21
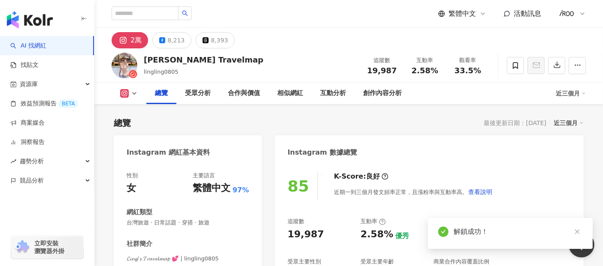
scroll to position [95, 0]
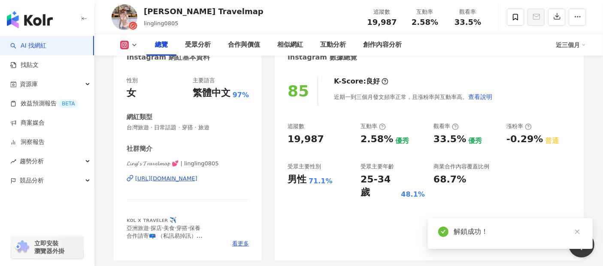
click at [182, 178] on div "[URL][DOMAIN_NAME]" at bounding box center [166, 179] width 62 height 8
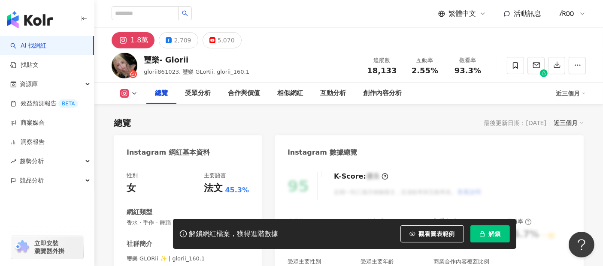
click at [480, 236] on icon "button" at bounding box center [482, 234] width 6 height 6
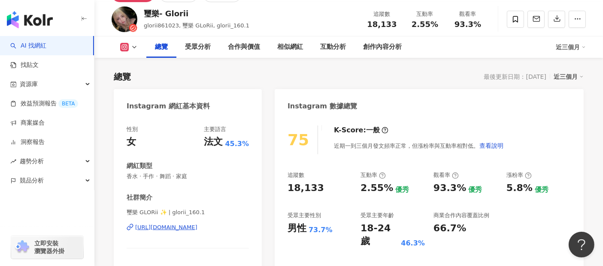
scroll to position [95, 0]
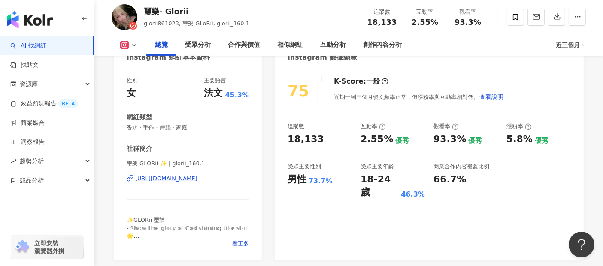
click at [169, 179] on div "https://www.instagram.com/glorii_160.1/" at bounding box center [166, 179] width 62 height 8
drag, startPoint x: 147, startPoint y: 12, endPoint x: 157, endPoint y: 10, distance: 10.9
click at [157, 10] on div "璽樂- Glorii" at bounding box center [197, 11] width 106 height 11
copy div "璽樂"
drag, startPoint x: 371, startPoint y: 23, endPoint x: 396, endPoint y: 23, distance: 24.5
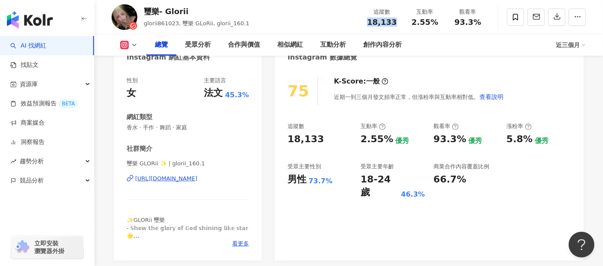
click at [396, 23] on div "18,133" at bounding box center [381, 22] width 33 height 9
copy span "18,133"
click at [434, 34] on div "總覽 受眾分析 合作與價值 相似網紅 互動分析 創作內容分析" at bounding box center [350, 44] width 409 height 21
drag, startPoint x: 412, startPoint y: 25, endPoint x: 435, endPoint y: 25, distance: 23.6
click at [435, 25] on div "2.55%" at bounding box center [424, 22] width 33 height 9
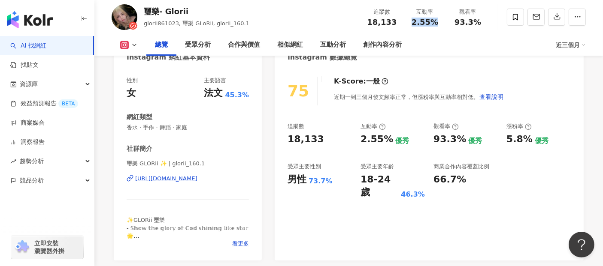
copy span "2.55%"
click at [456, 25] on span "93.3%" at bounding box center [467, 22] width 27 height 9
drag, startPoint x: 454, startPoint y: 23, endPoint x: 481, endPoint y: 23, distance: 27.0
click at [481, 23] on div "93.3%" at bounding box center [467, 22] width 33 height 9
copy span "93.3%"
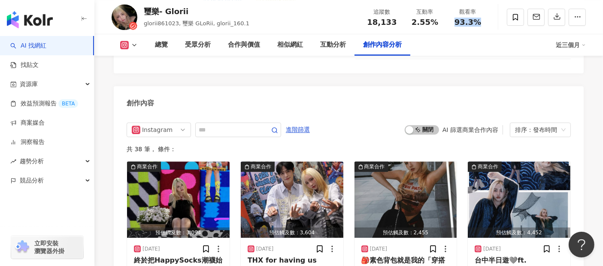
scroll to position [2618, 0]
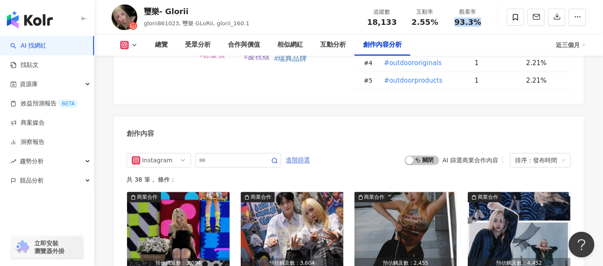
click at [310, 154] on span "進階篩選" at bounding box center [298, 161] width 24 height 14
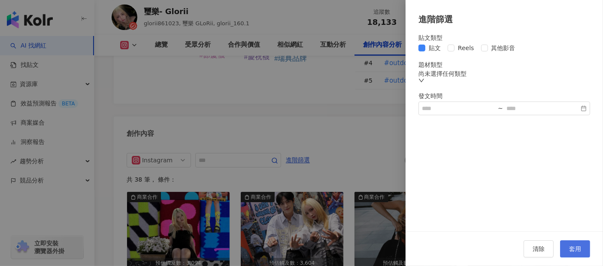
click at [571, 248] on span "套用" at bounding box center [575, 249] width 12 height 7
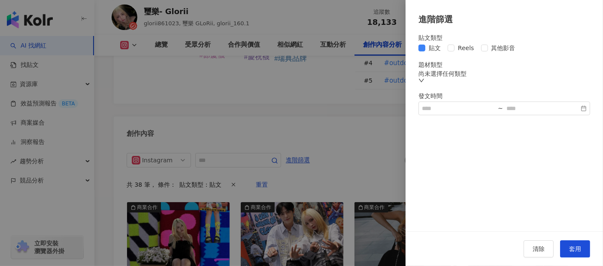
scroll to position [2642, 0]
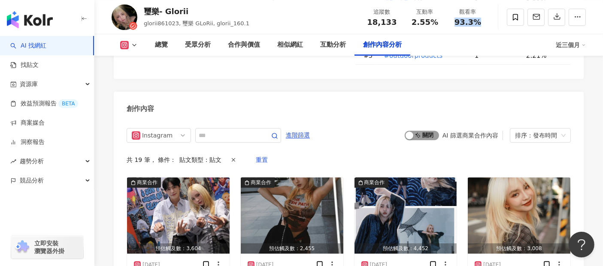
click at [415, 131] on span "啟動 關閉" at bounding box center [422, 135] width 34 height 9
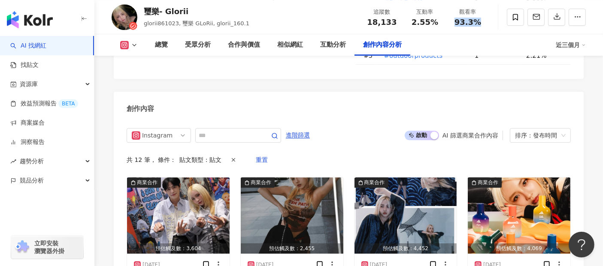
scroll to position [2690, 0]
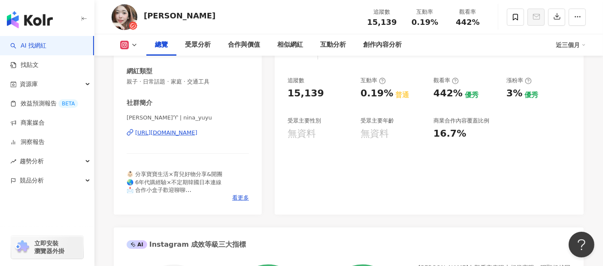
drag, startPoint x: 159, startPoint y: 18, endPoint x: 147, endPoint y: 17, distance: 12.0
click at [147, 17] on div "[PERSON_NAME]" at bounding box center [180, 15] width 72 height 11
click at [197, 130] on div "[URL][DOMAIN_NAME]" at bounding box center [166, 133] width 62 height 8
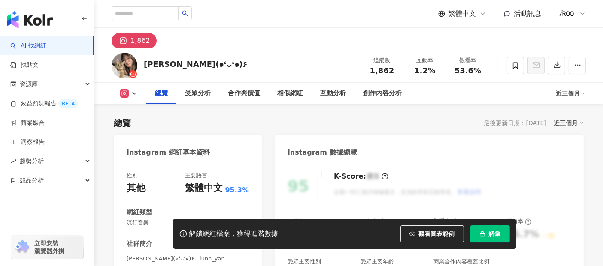
scroll to position [95, 0]
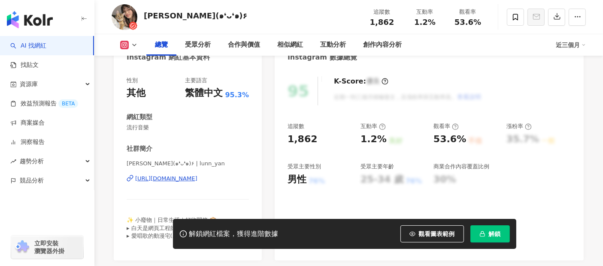
click at [197, 178] on div "[URL][DOMAIN_NAME]" at bounding box center [166, 179] width 62 height 8
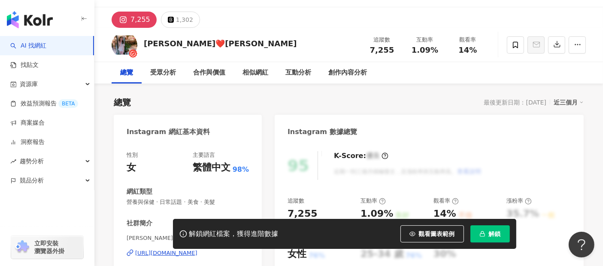
scroll to position [190, 0]
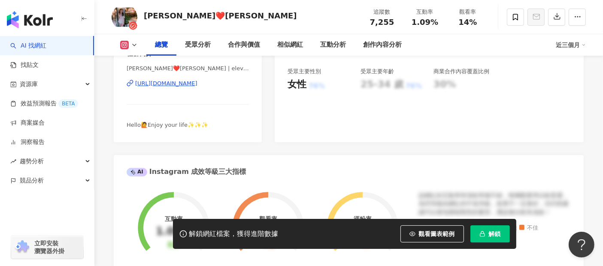
click at [197, 82] on div "[URL][DOMAIN_NAME]" at bounding box center [166, 84] width 62 height 8
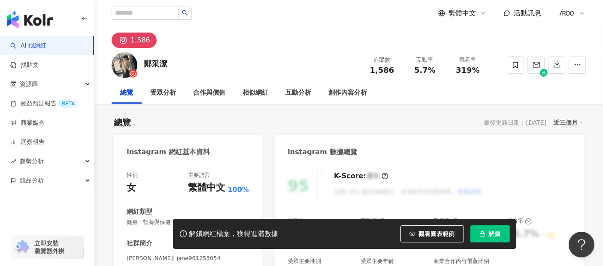
scroll to position [95, 0]
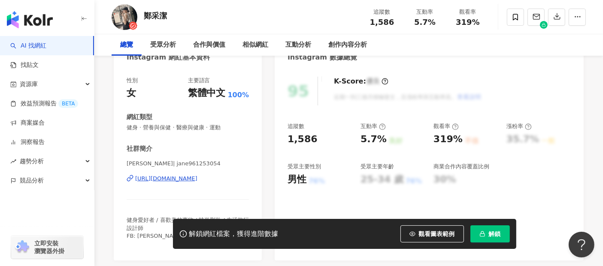
click at [197, 175] on div "[URL][DOMAIN_NAME]" at bounding box center [166, 179] width 62 height 8
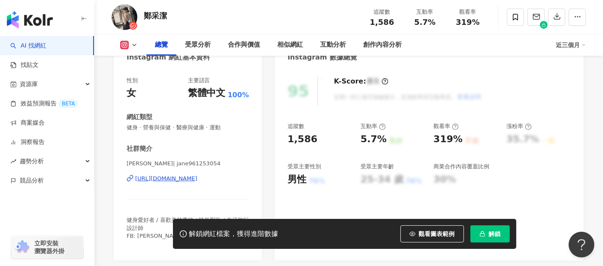
scroll to position [143, 0]
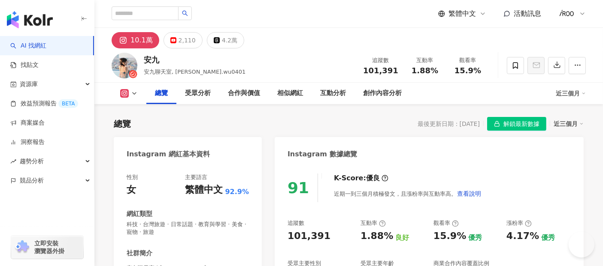
drag, startPoint x: 162, startPoint y: 60, endPoint x: 156, endPoint y: 66, distance: 9.1
click at [142, 60] on div "安九 安九聊天室, [PERSON_NAME].wu0401 追蹤數 101,391 互動率 1.88% 觀看率 15.9%" at bounding box center [348, 65] width 508 height 34
click at [387, 123] on div "總覽 最後更新日期：[DATE] 解鎖最新數據 近三個月" at bounding box center [349, 124] width 470 height 14
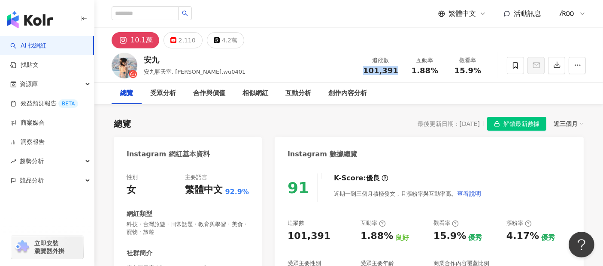
drag, startPoint x: 369, startPoint y: 70, endPoint x: 399, endPoint y: 72, distance: 30.5
click at [399, 72] on div "追蹤數 101,391" at bounding box center [380, 65] width 45 height 18
copy span "101,391"
drag, startPoint x: 412, startPoint y: 70, endPoint x: 442, endPoint y: 70, distance: 30.0
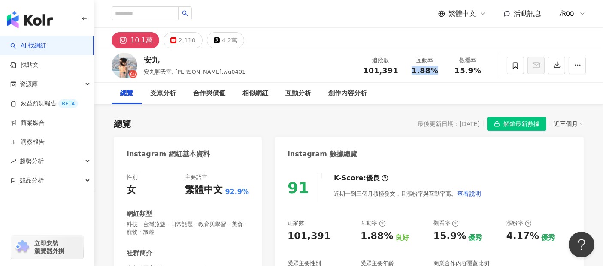
click at [442, 70] on div "互動率 1.88%" at bounding box center [424, 65] width 43 height 18
copy span "1.88%"
click at [486, 72] on div "觀看率 15.9%" at bounding box center [467, 65] width 43 height 18
drag, startPoint x: 456, startPoint y: 73, endPoint x: 483, endPoint y: 73, distance: 27.5
click at [483, 73] on div "15.9%" at bounding box center [467, 70] width 33 height 9
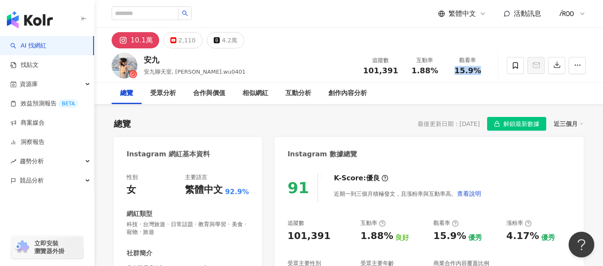
copy span "15.9%"
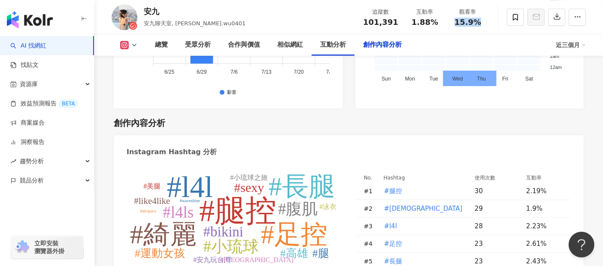
scroll to position [2581, 0]
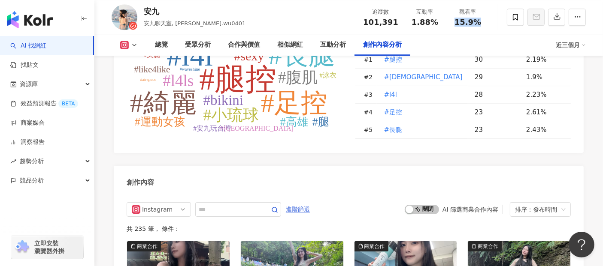
click at [310, 203] on span "進階篩選" at bounding box center [298, 210] width 24 height 14
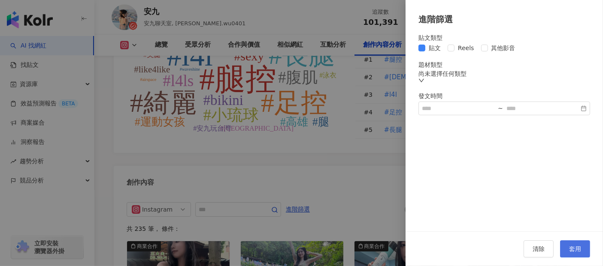
click at [577, 251] on span "套用" at bounding box center [575, 249] width 12 height 7
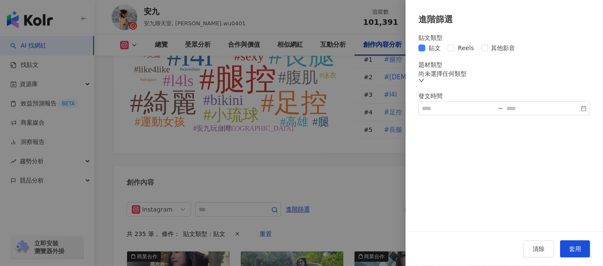
scroll to position [2607, 0]
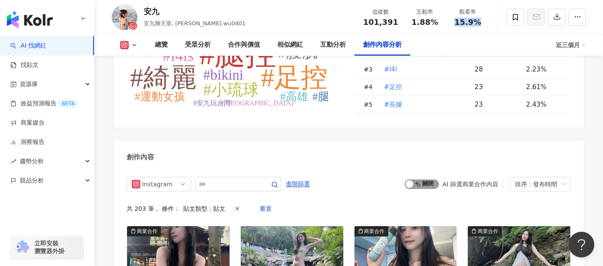
click at [424, 180] on span "啟動 關閉" at bounding box center [422, 184] width 34 height 9
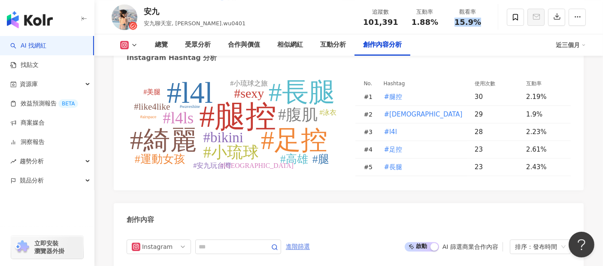
scroll to position [2559, 0]
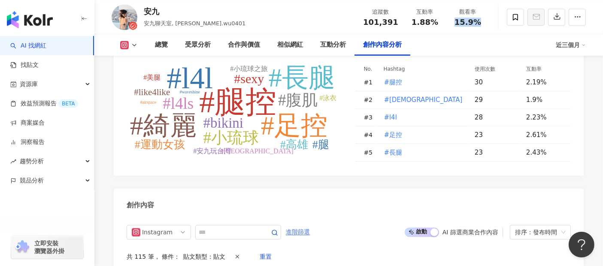
click at [310, 226] on span "進階篩選" at bounding box center [298, 233] width 24 height 14
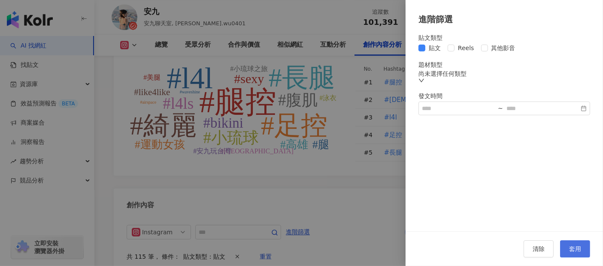
click at [572, 246] on span "套用" at bounding box center [575, 249] width 12 height 7
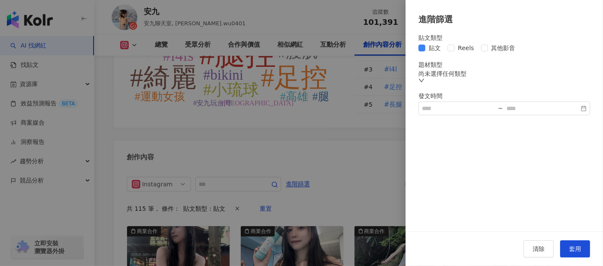
click at [371, 94] on div at bounding box center [301, 133] width 603 height 266
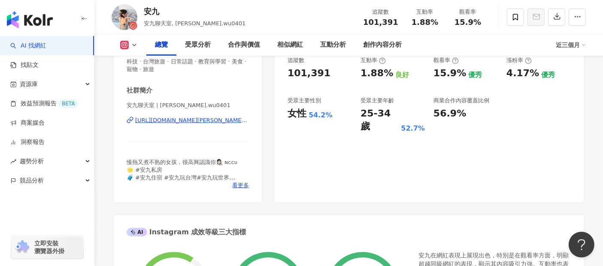
scroll to position [190, 0]
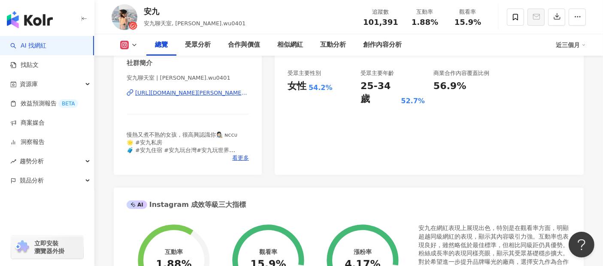
click at [200, 94] on div "[URL][DOMAIN_NAME][PERSON_NAME][DOMAIN_NAME]" at bounding box center [192, 93] width 114 height 8
